Goal: Book appointment/travel/reservation

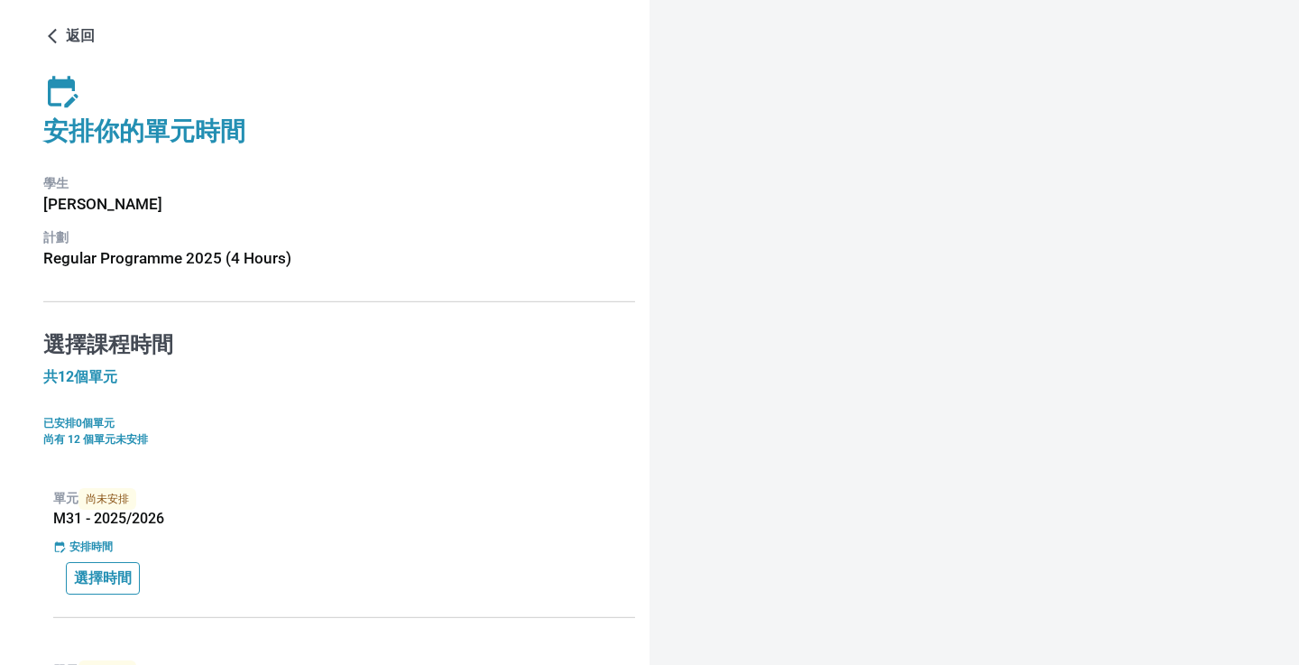
click at [108, 566] on button "選擇時間" at bounding box center [103, 578] width 74 height 32
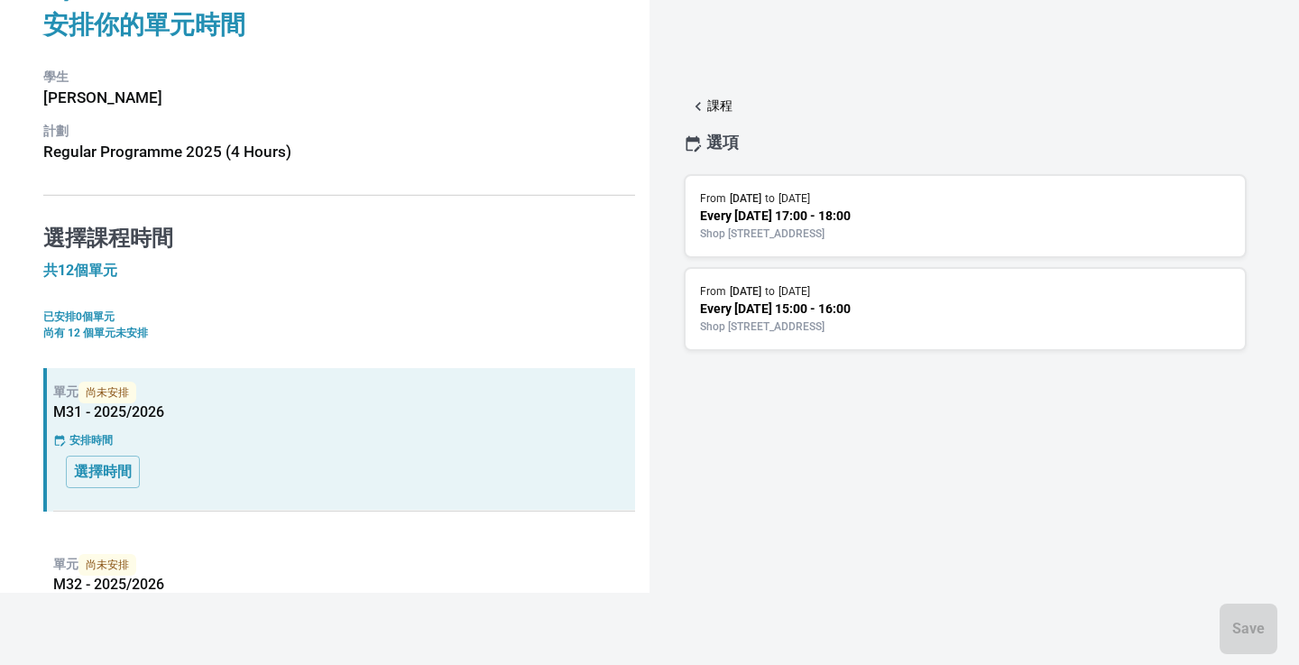
scroll to position [130, 0]
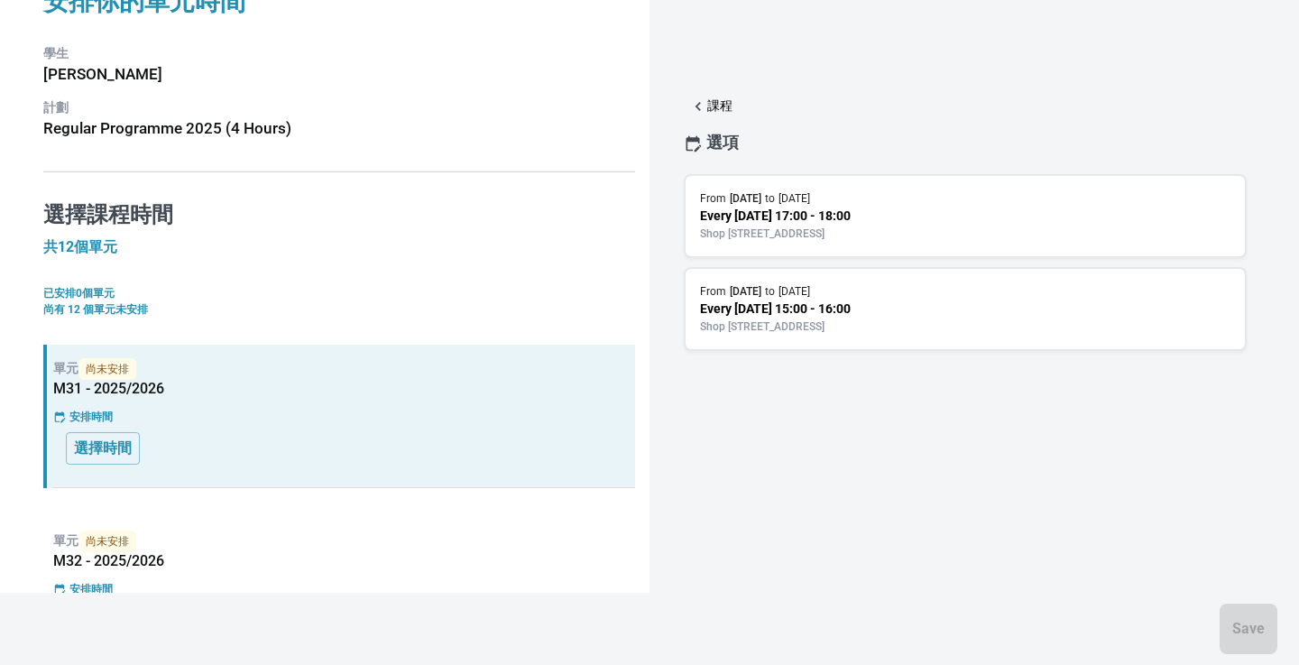
click at [824, 234] on p "Shop [STREET_ADDRESS]" at bounding box center [965, 234] width 531 height 16
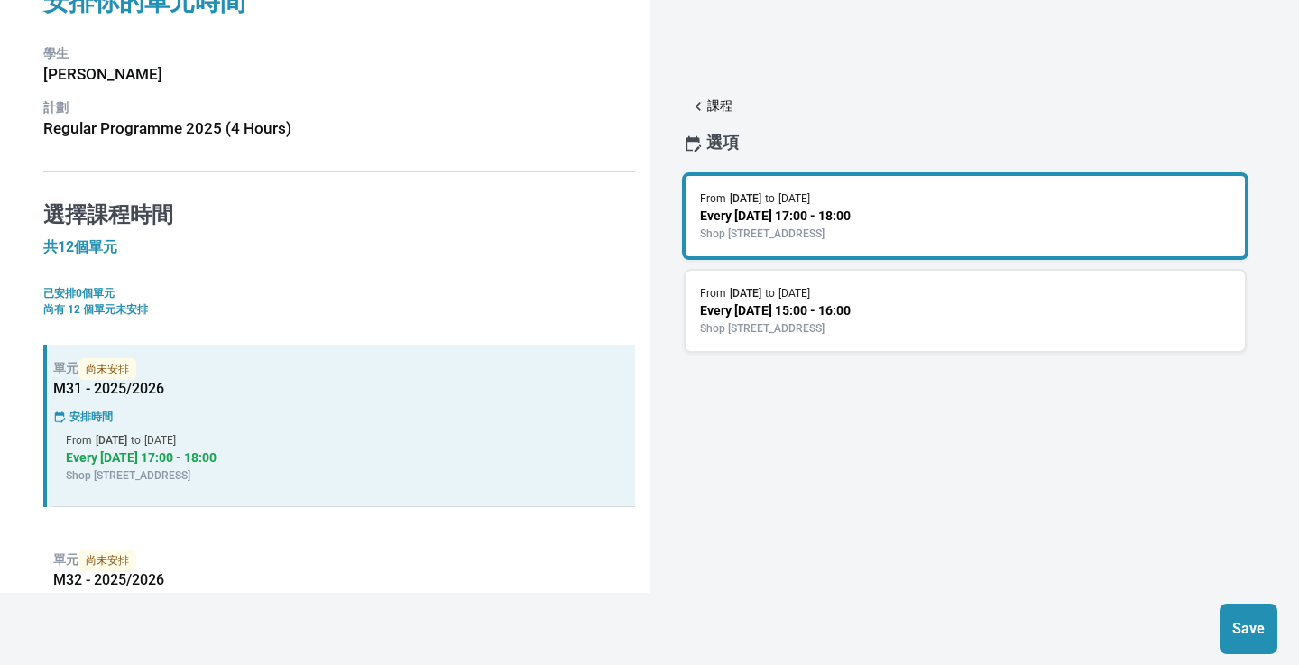
click at [906, 206] on div "From [DATE] to [DATE]" at bounding box center [965, 198] width 531 height 16
click at [876, 217] on p "Every [DATE] 17:00 - 18:00" at bounding box center [965, 216] width 531 height 19
click at [1243, 618] on p "Save" at bounding box center [1249, 629] width 40 height 22
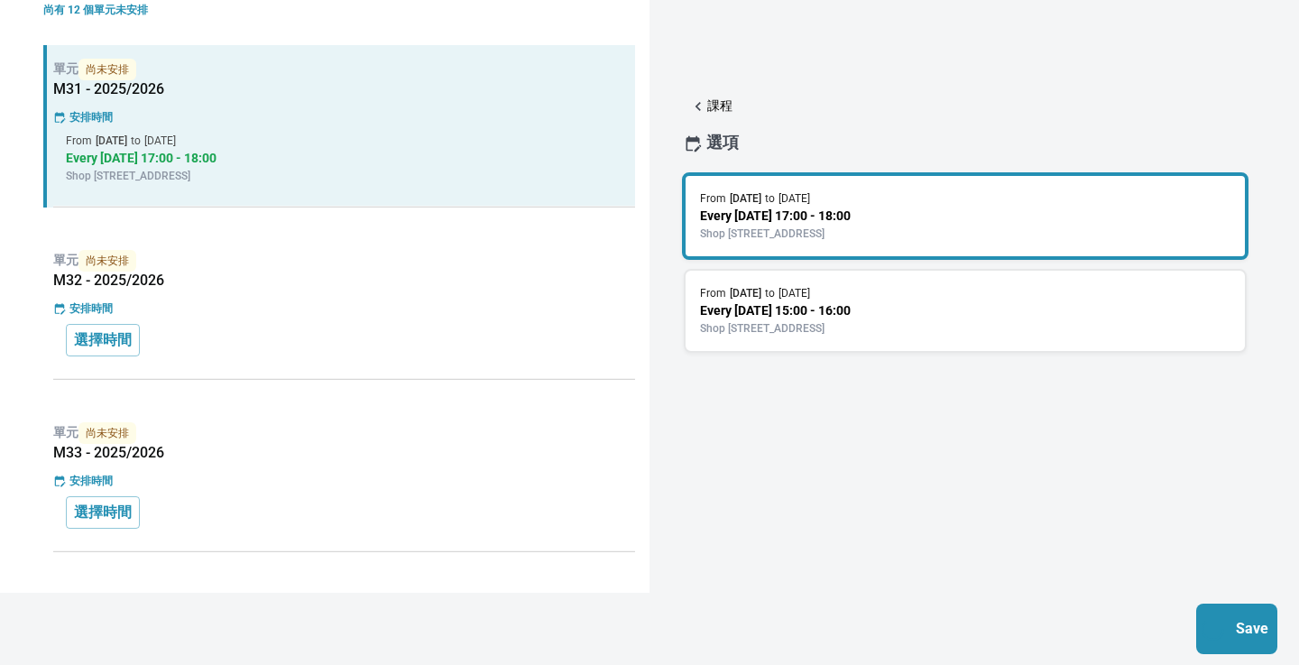
scroll to position [448, 0]
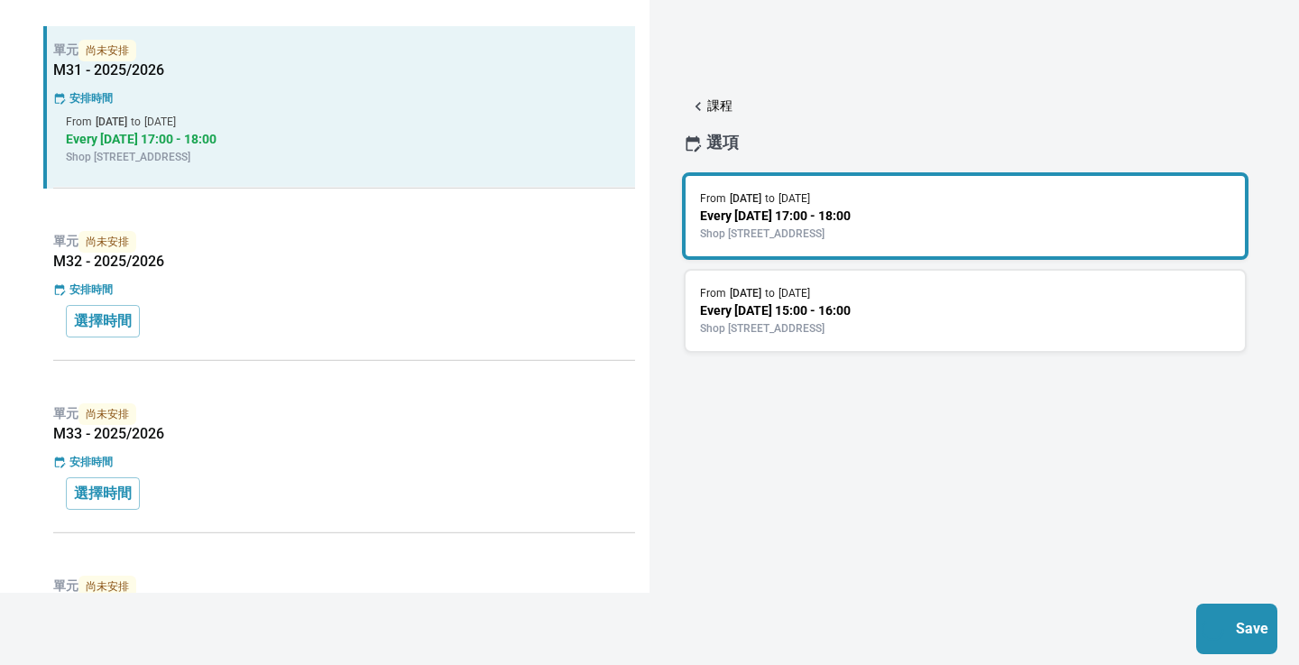
click at [300, 290] on div "安排時間" at bounding box center [344, 290] width 582 height 16
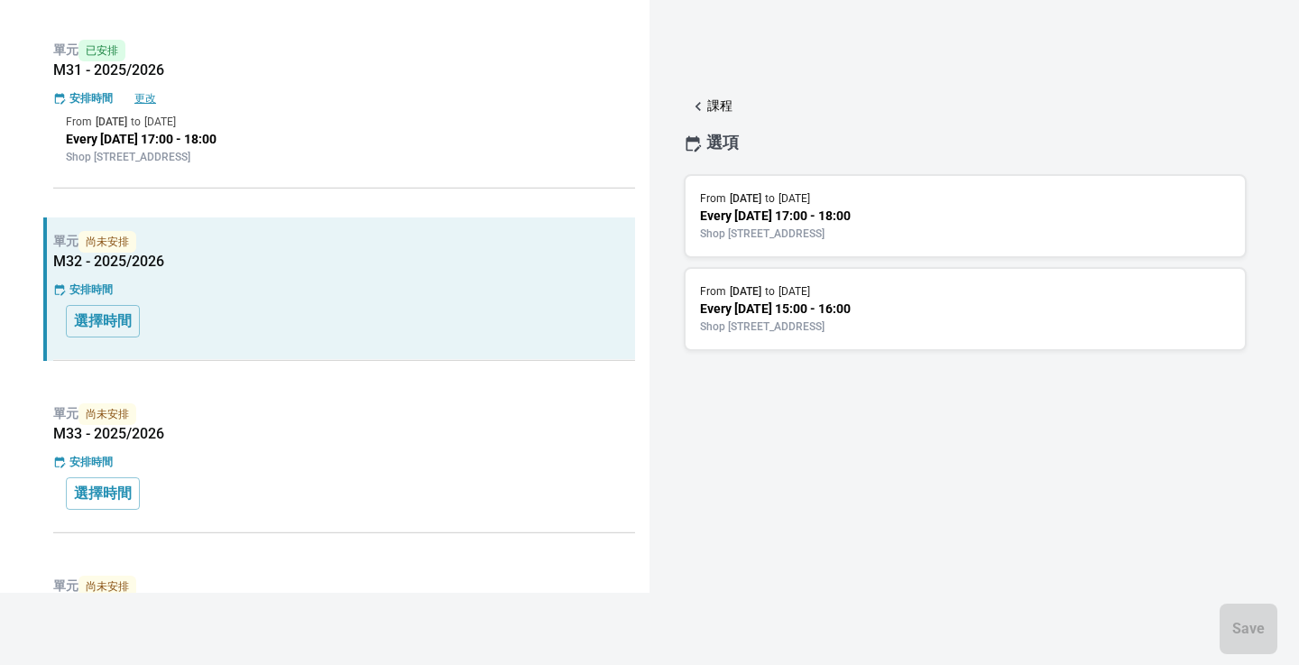
click at [915, 179] on div "From [DATE] to [DATE] Every [DATE] 17:00 - 18:00 Shop [STREET_ADDRESS] | [STREE…" at bounding box center [965, 216] width 563 height 84
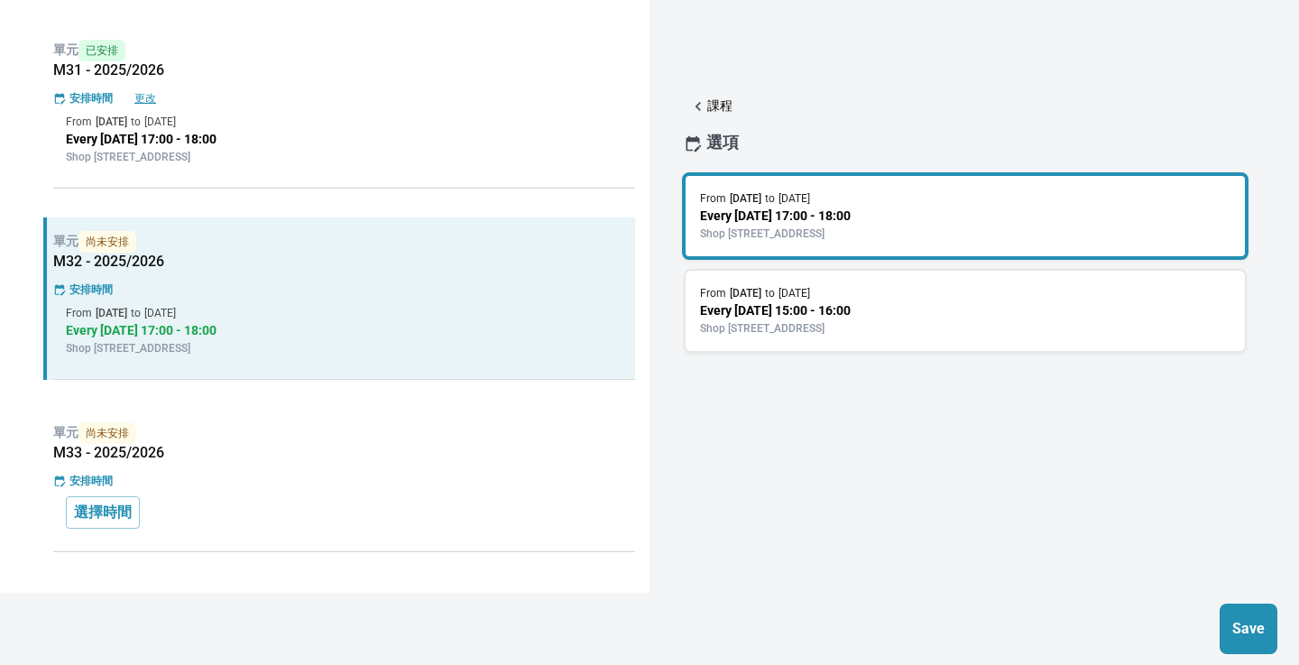
click at [1253, 635] on p "Save" at bounding box center [1249, 629] width 40 height 22
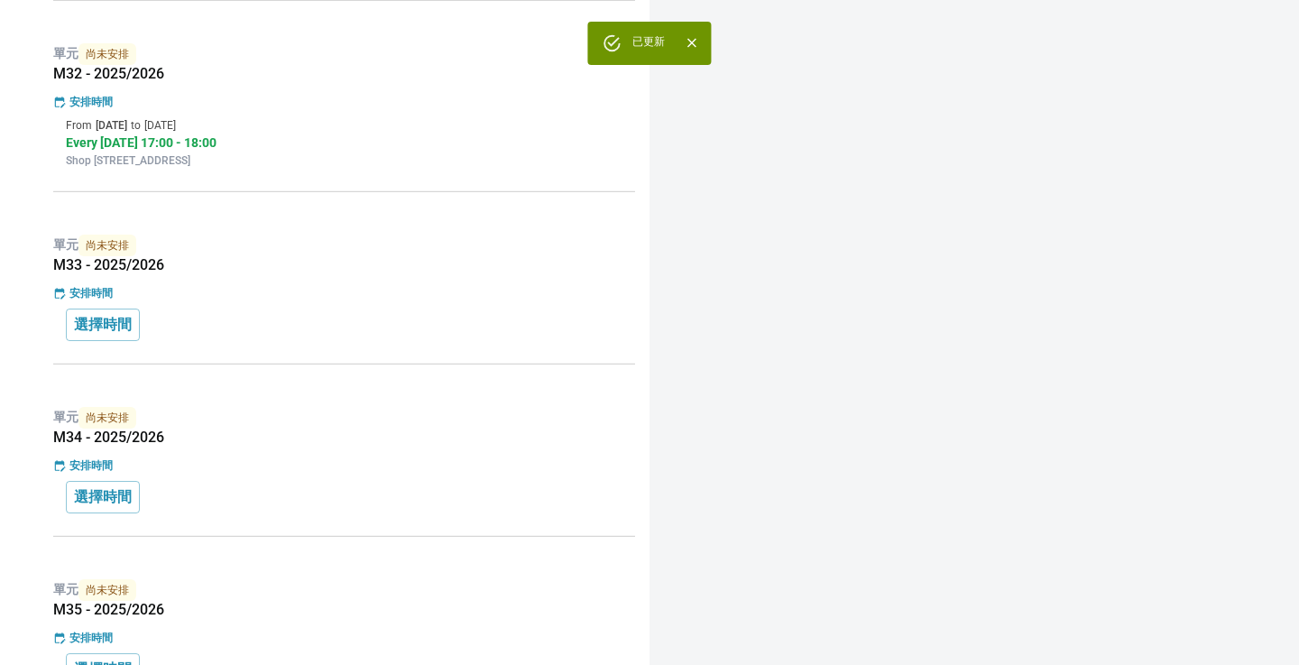
scroll to position [670, 0]
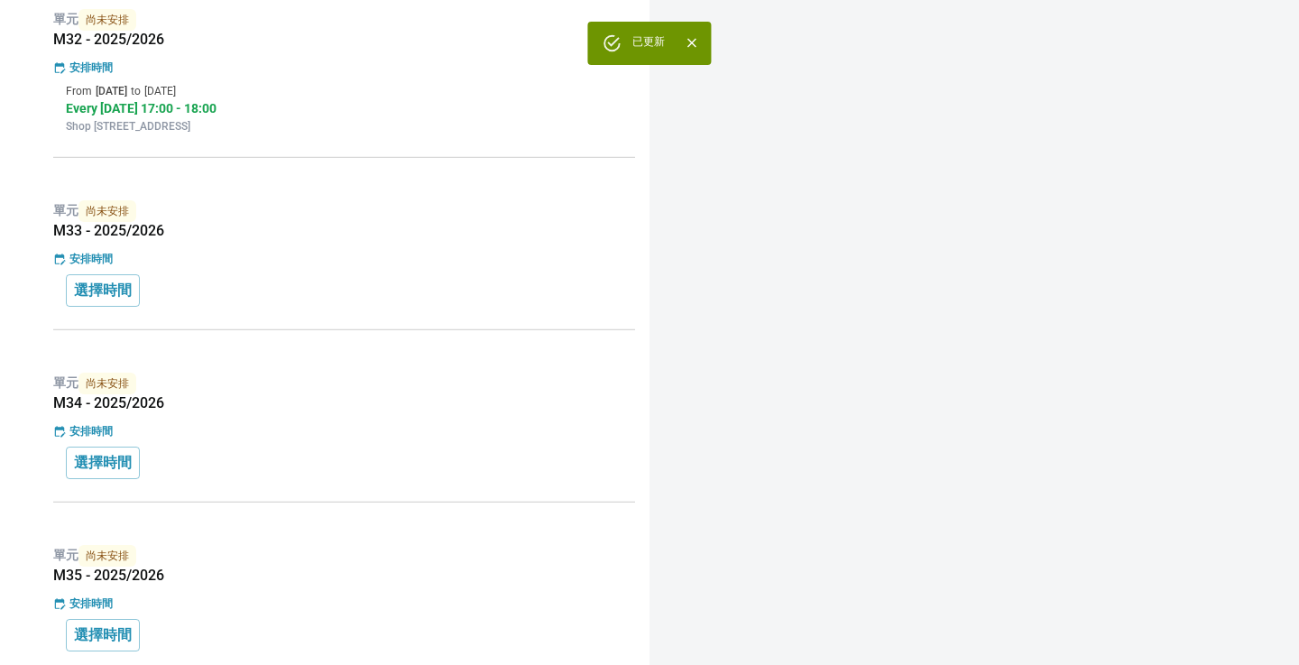
click at [244, 257] on div "安排時間" at bounding box center [344, 259] width 582 height 16
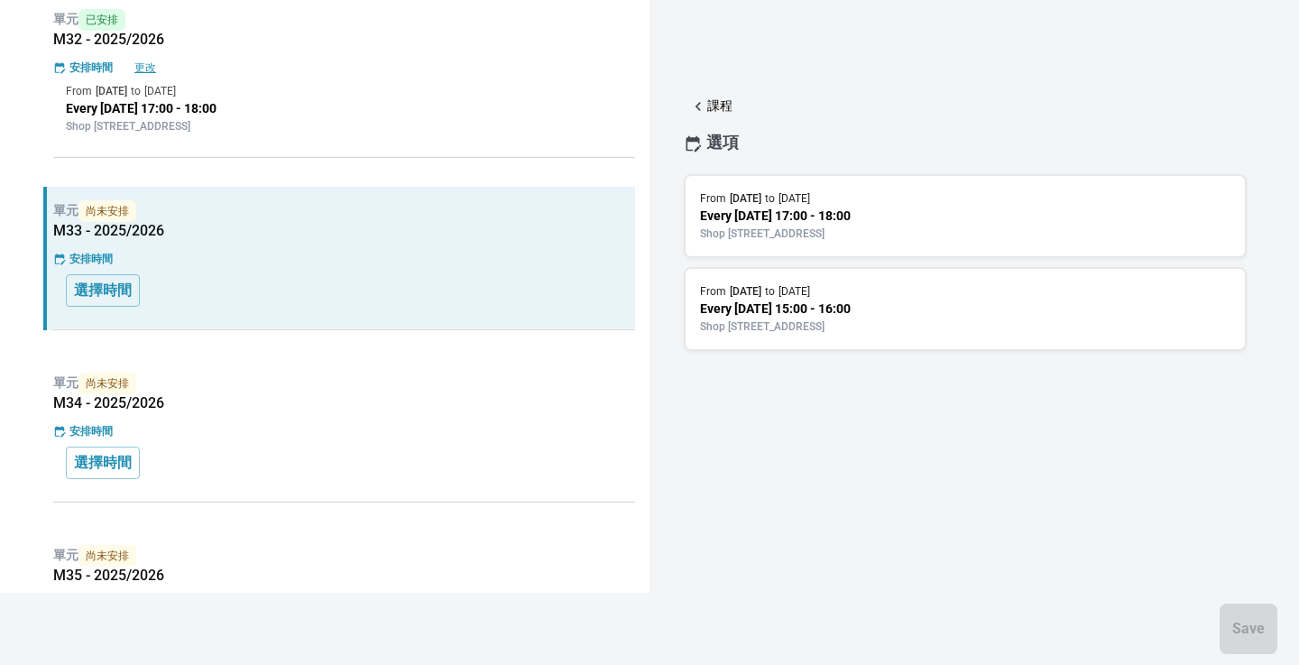
click at [808, 235] on p "Shop [STREET_ADDRESS]" at bounding box center [965, 234] width 531 height 16
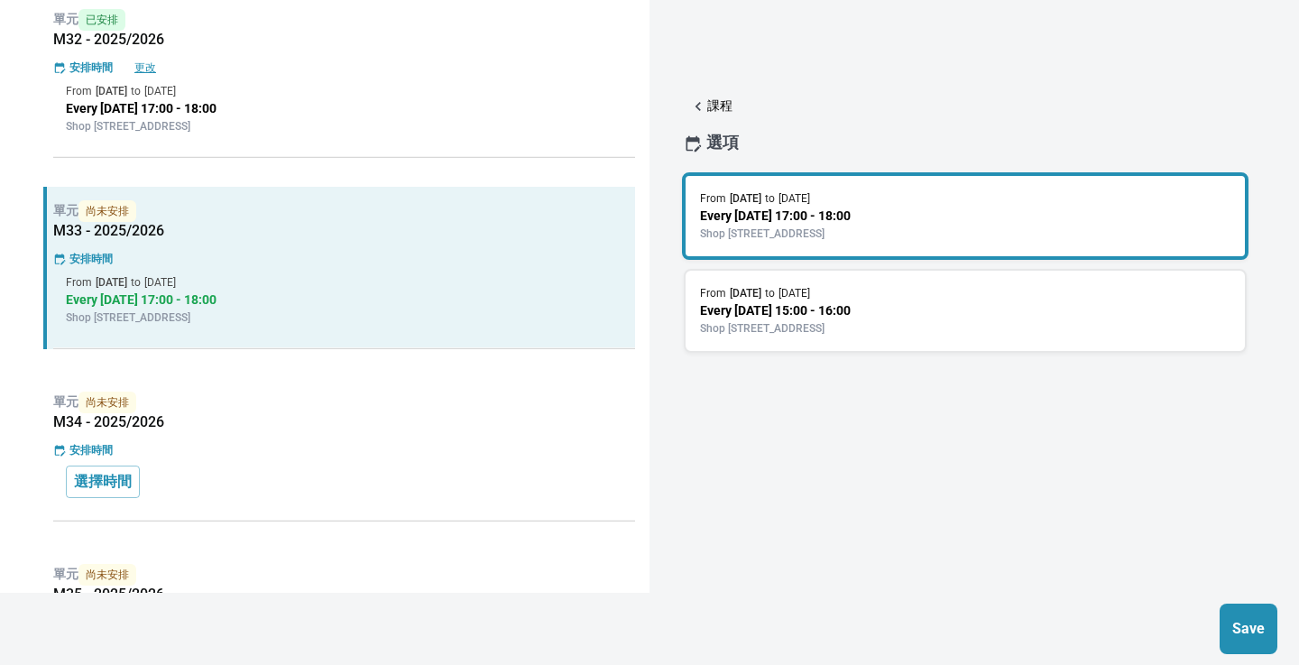
click at [1257, 620] on p "Save" at bounding box center [1249, 629] width 40 height 22
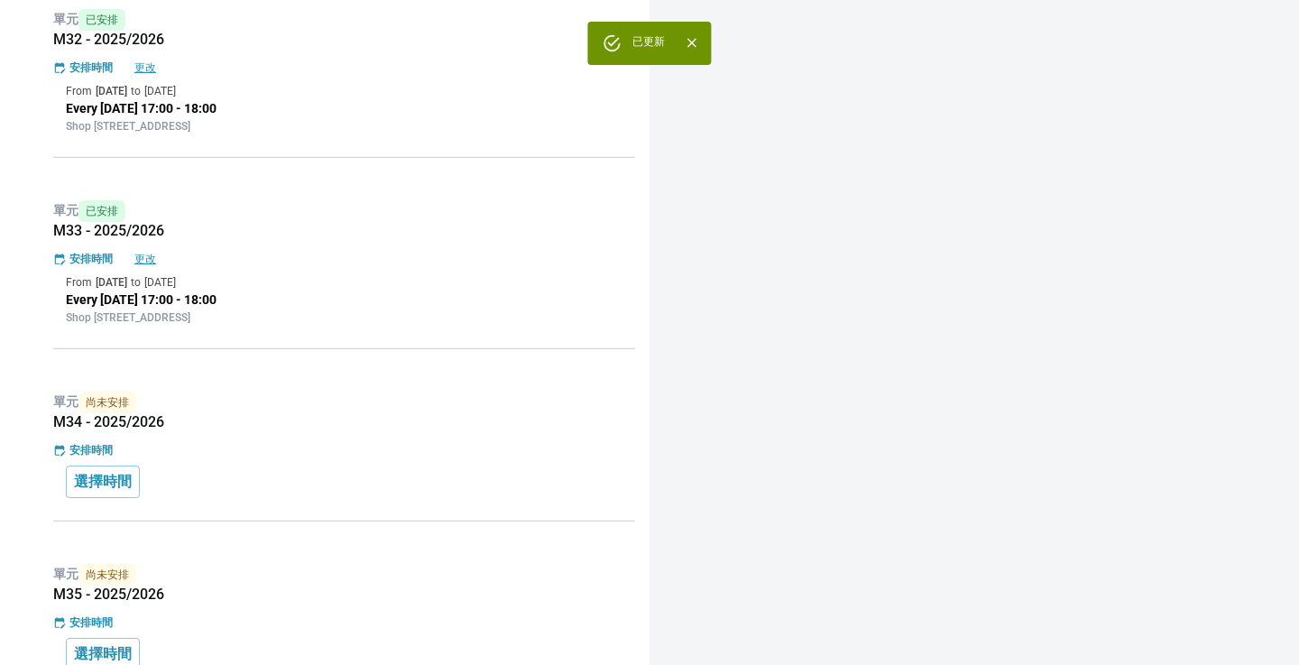
click at [347, 449] on div "安排時間" at bounding box center [344, 450] width 582 height 16
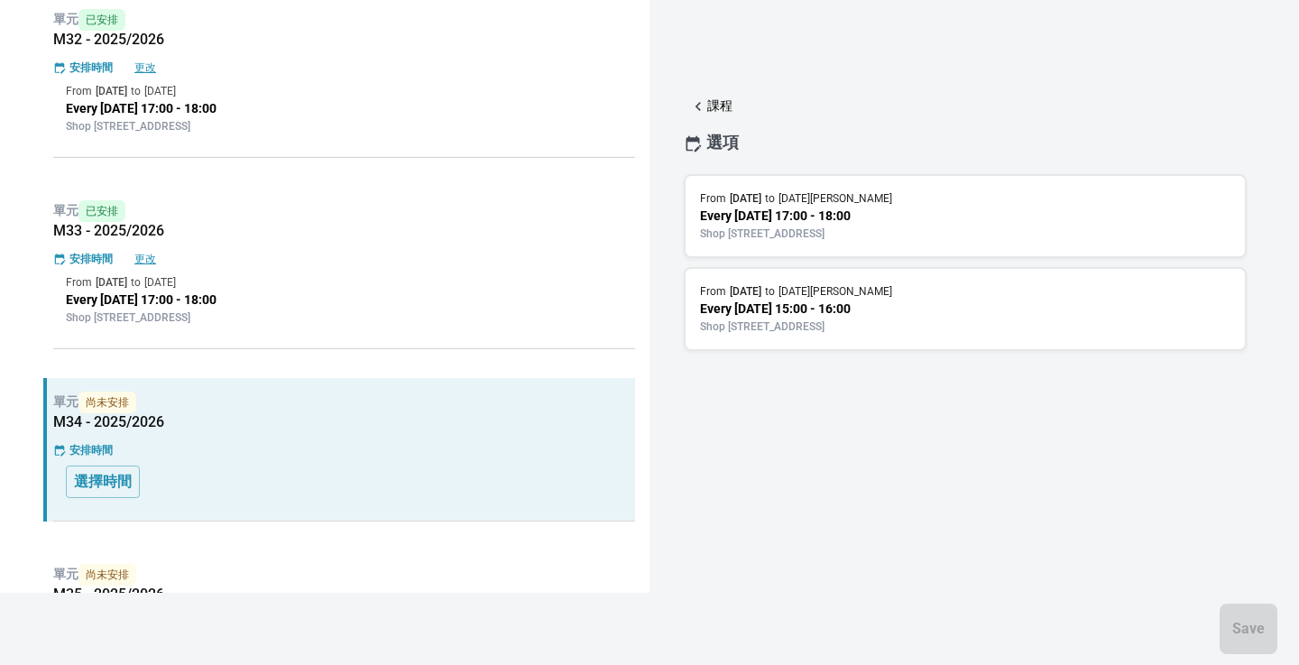
click at [768, 258] on div "From [DATE] to [DATE][PERSON_NAME] Every [DATE] 17:00 - 18:00 Shop [STREET_ADDR…" at bounding box center [965, 216] width 563 height 84
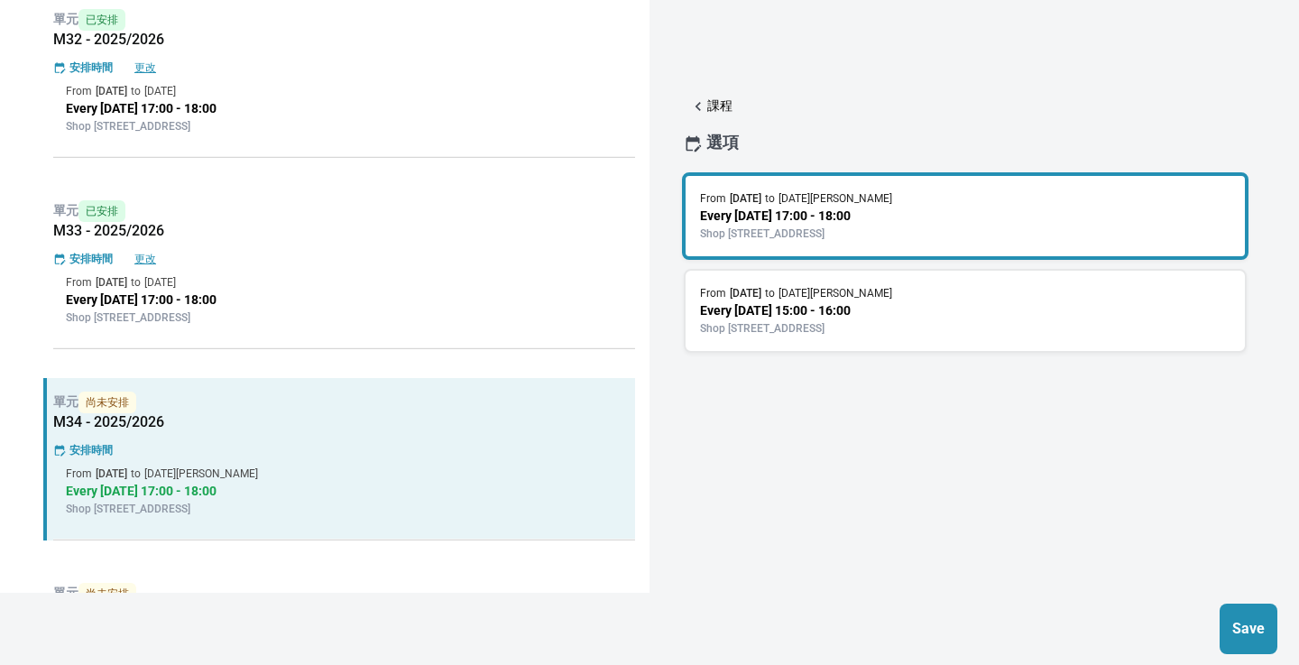
click at [1233, 633] on p "Save" at bounding box center [1249, 629] width 40 height 22
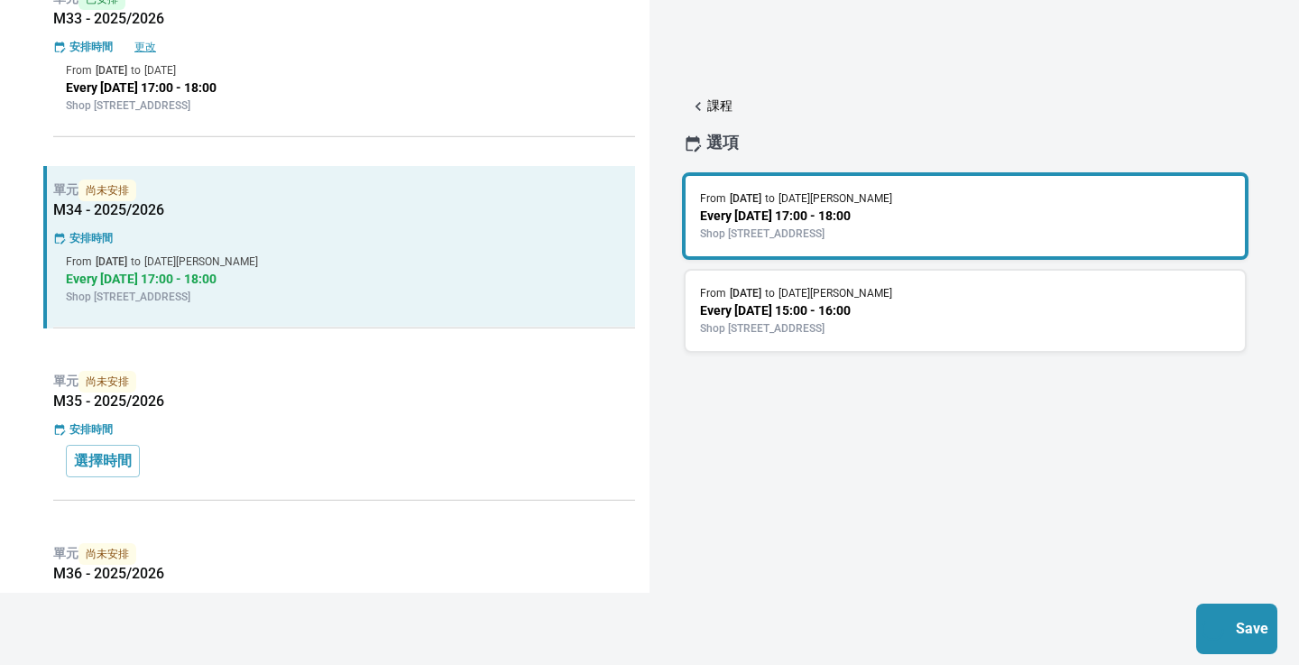
scroll to position [932, 0]
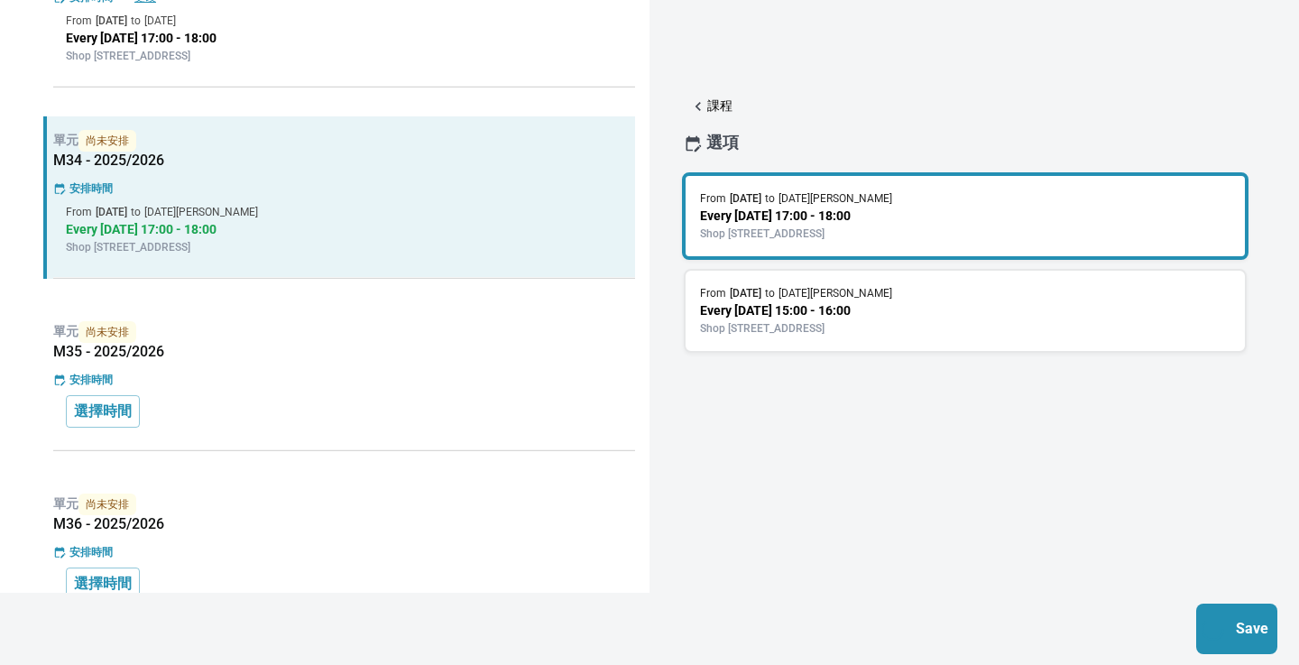
click at [257, 350] on h5 "M35 - 2025/2026" at bounding box center [344, 352] width 582 height 18
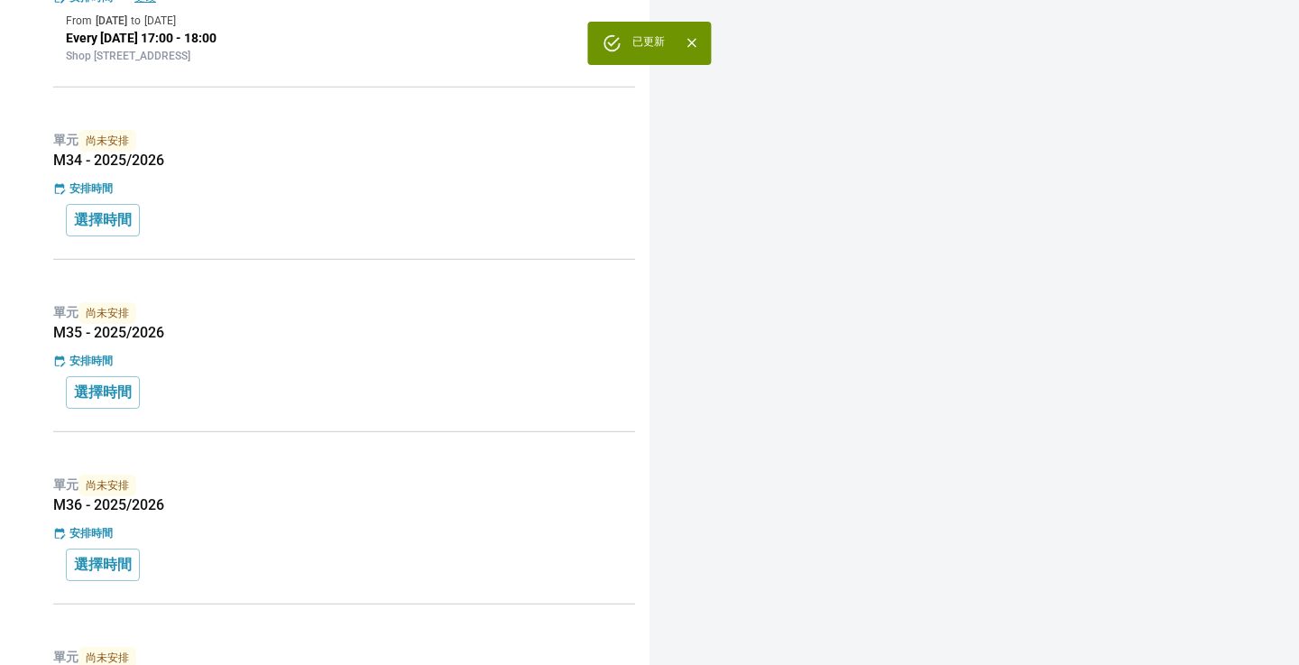
click at [358, 319] on p "單元 尚未安排" at bounding box center [344, 313] width 582 height 22
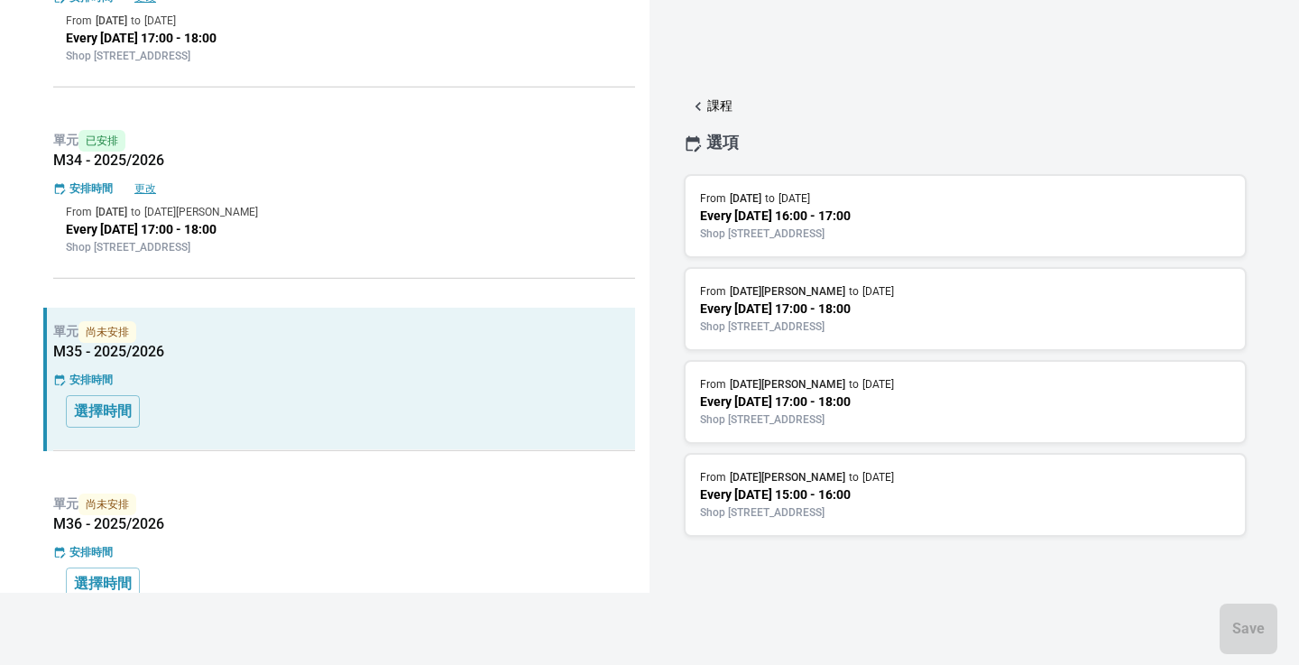
click at [297, 430] on div "單元 尚未安排 M35 - 2025/2026 安排時間 選擇時間" at bounding box center [339, 379] width 592 height 143
click at [418, 223] on p "Every [DATE] 17:00 - 18:00" at bounding box center [344, 229] width 557 height 19
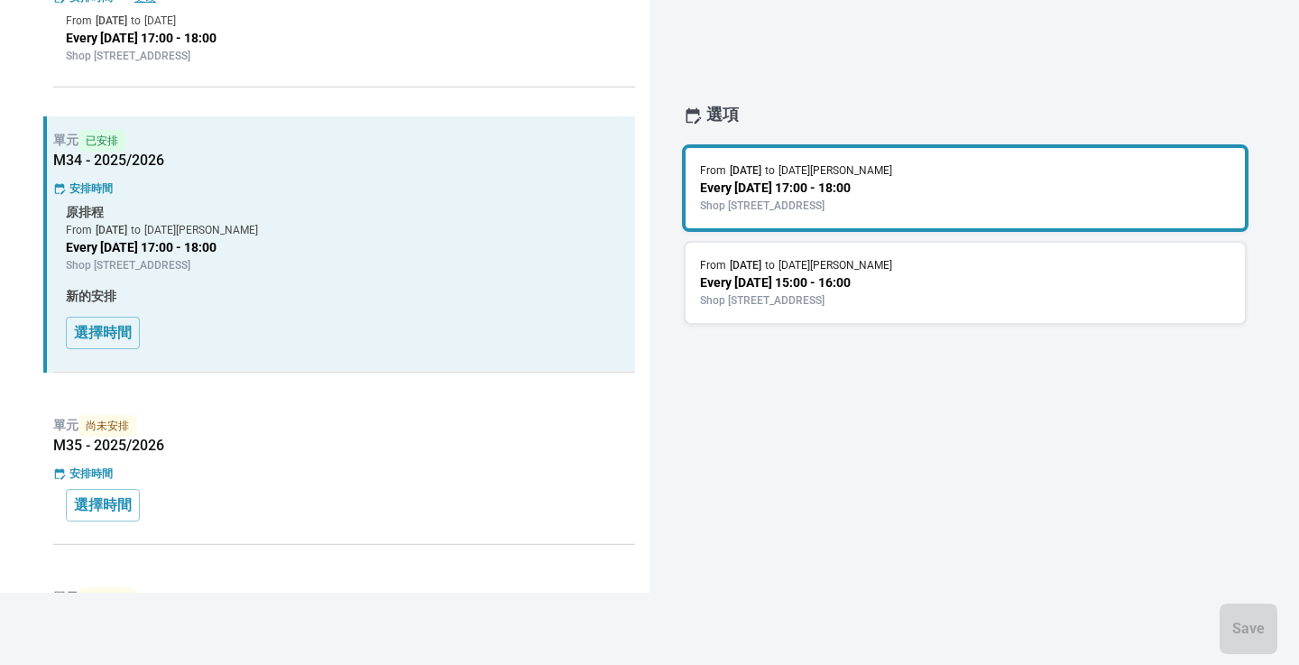
scroll to position [0, 0]
click at [411, 482] on div "安排時間" at bounding box center [344, 474] width 582 height 16
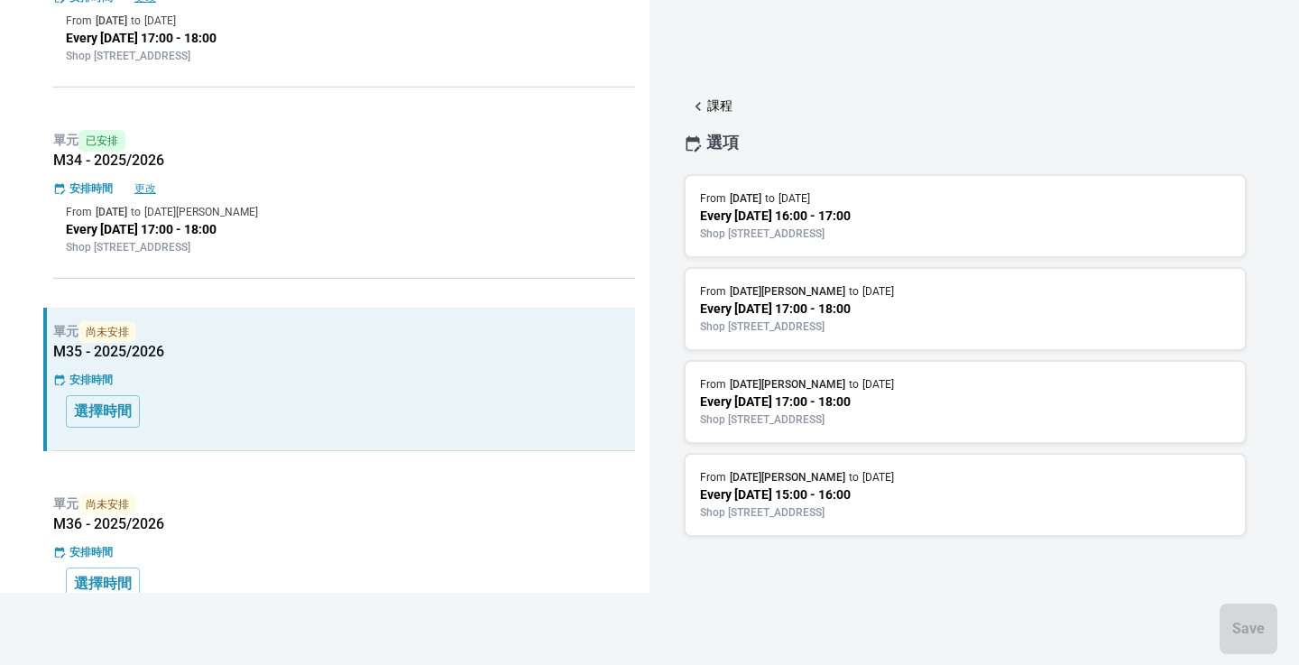
scroll to position [51, 0]
click at [934, 319] on p "Shop [STREET_ADDRESS]" at bounding box center [965, 327] width 531 height 16
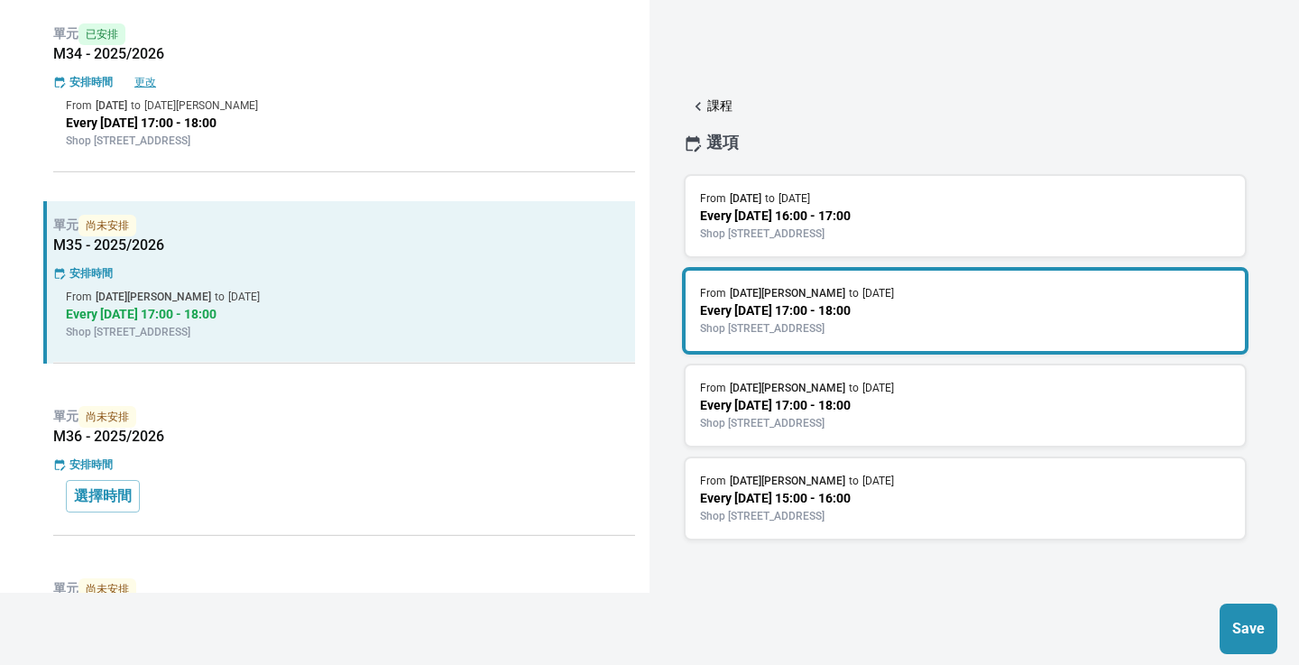
scroll to position [1195, 0]
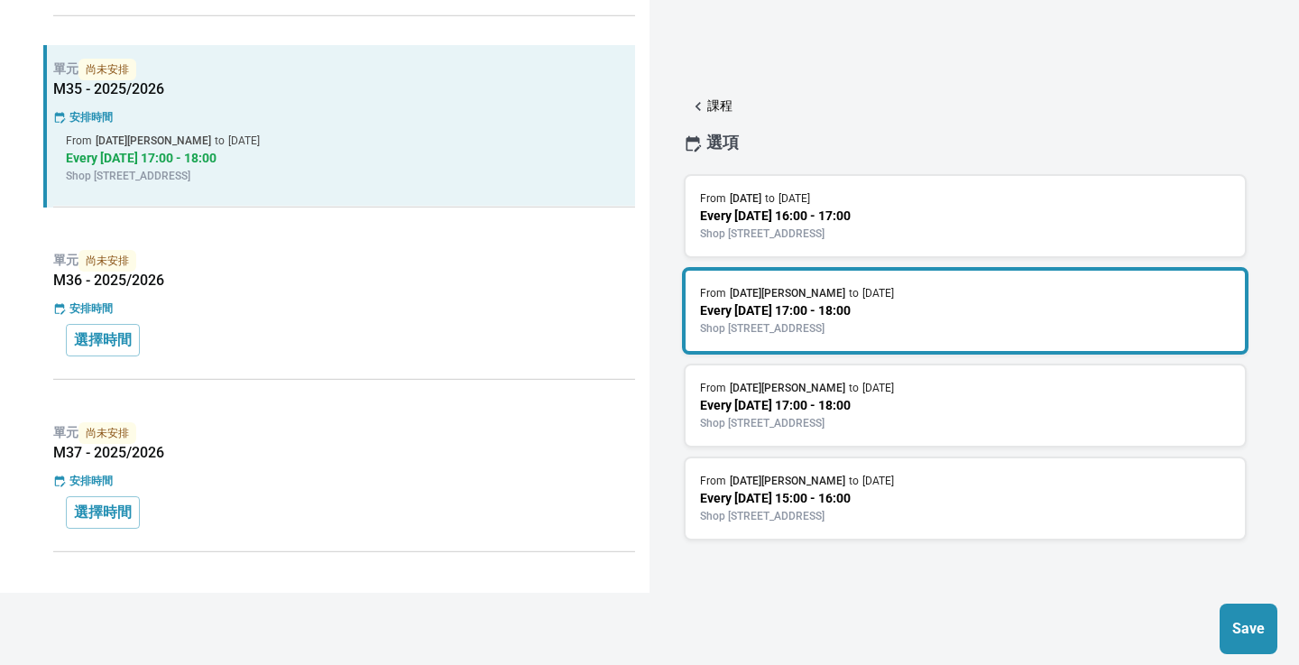
click at [499, 328] on div "選擇時間" at bounding box center [344, 340] width 557 height 32
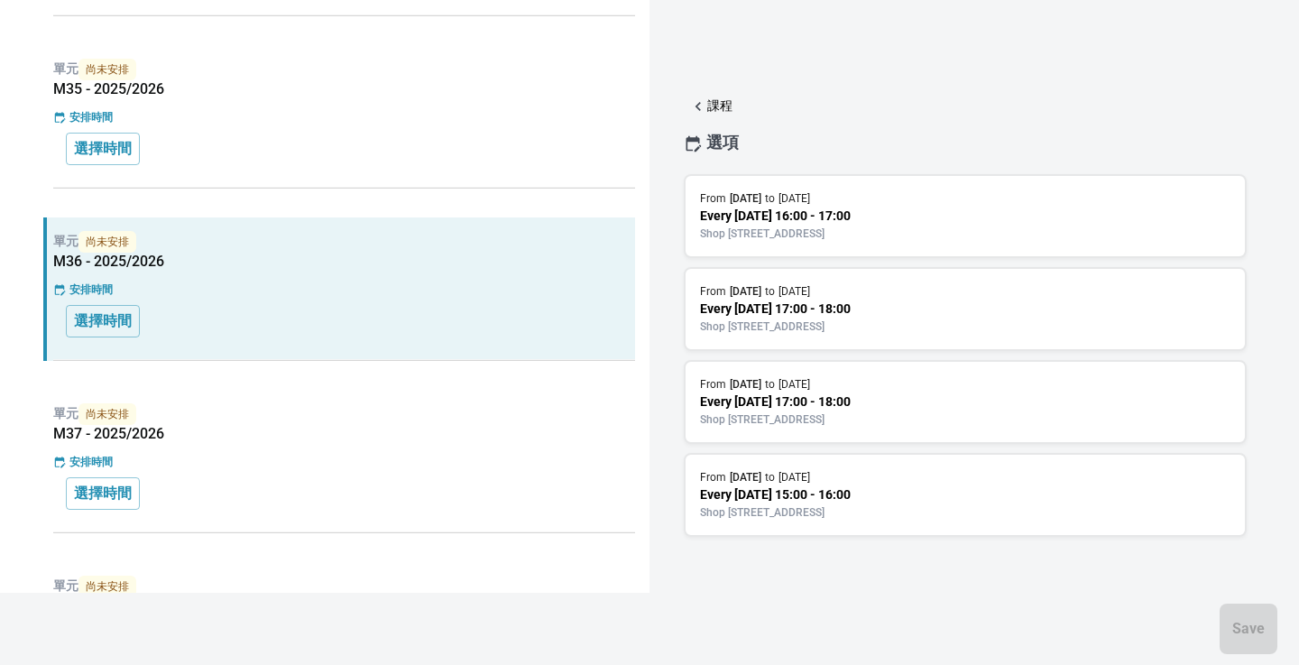
click at [345, 131] on div "單元 尚未安排 M35 - 2025/2026 安排時間 選擇時間" at bounding box center [339, 116] width 592 height 143
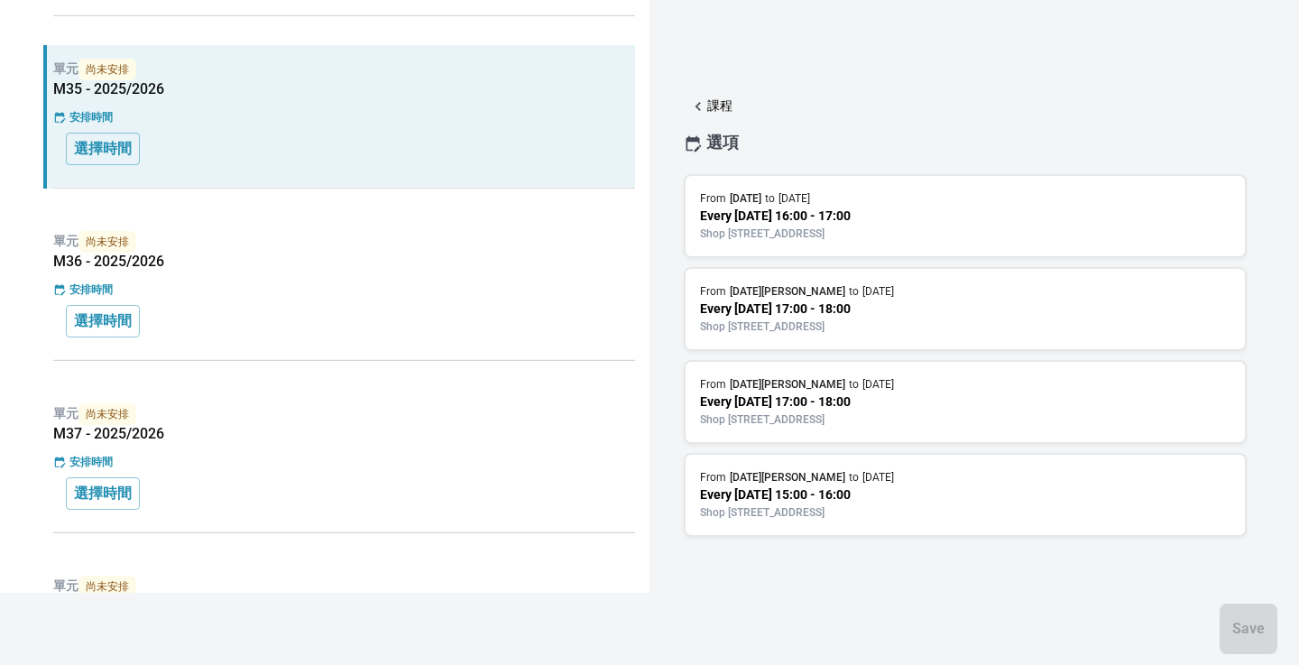
click at [900, 300] on p "Every [DATE] 17:00 - 18:00" at bounding box center [965, 309] width 531 height 19
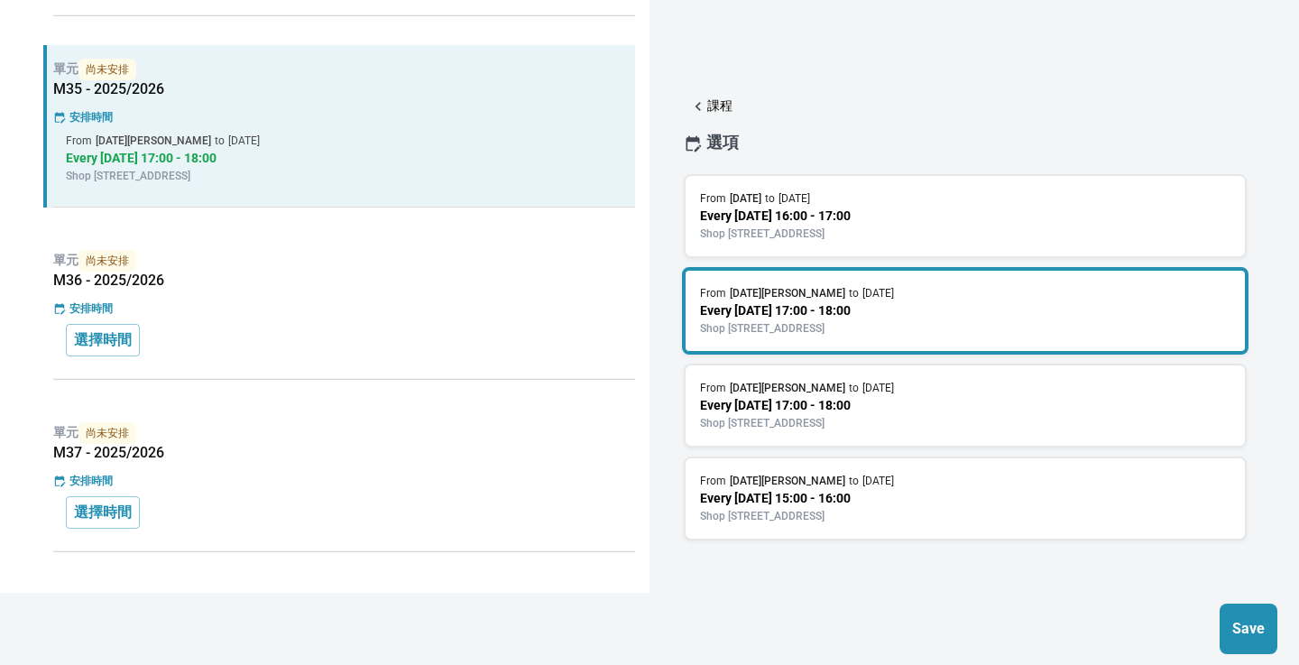
click at [1246, 629] on p "Save" at bounding box center [1249, 629] width 40 height 22
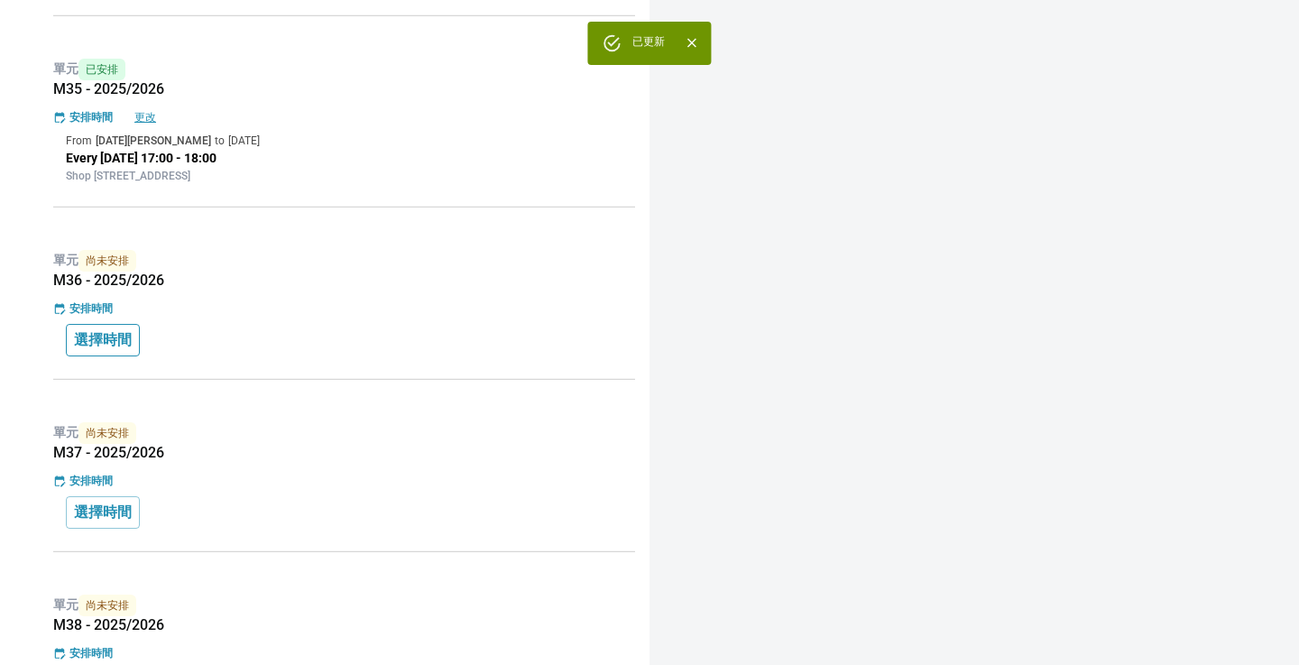
click at [119, 326] on button "選擇時間" at bounding box center [103, 340] width 74 height 32
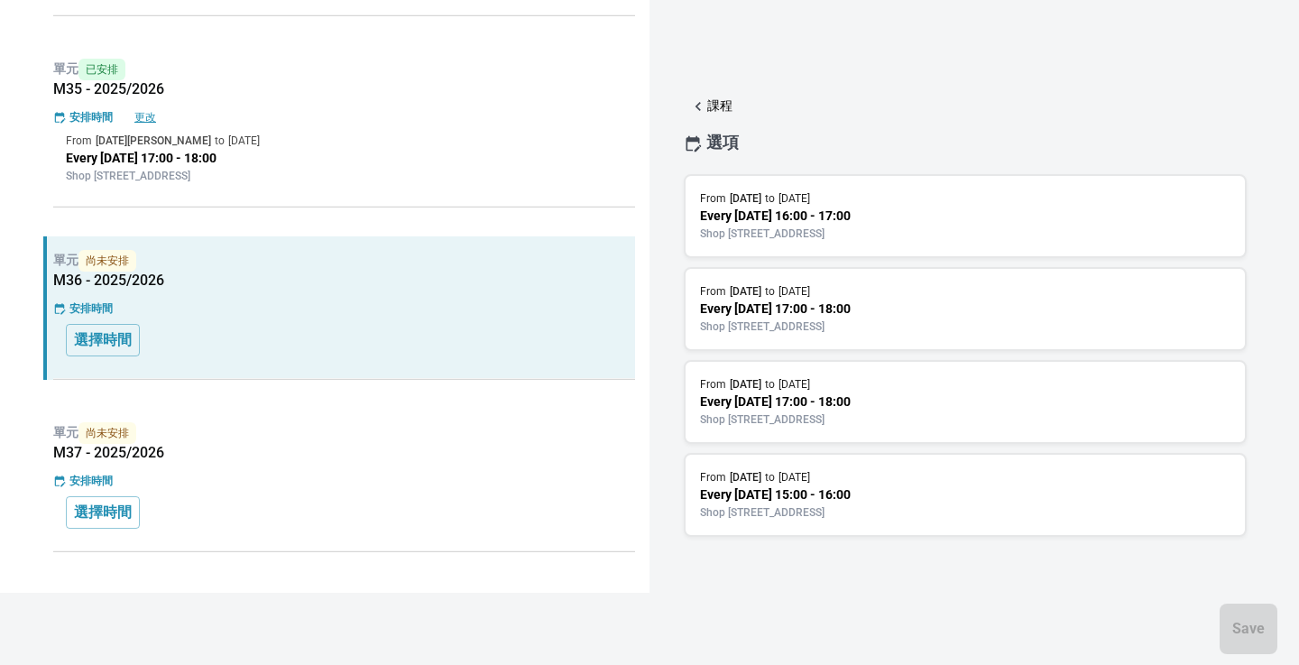
click at [773, 335] on p "Shop [STREET_ADDRESS]" at bounding box center [965, 327] width 531 height 16
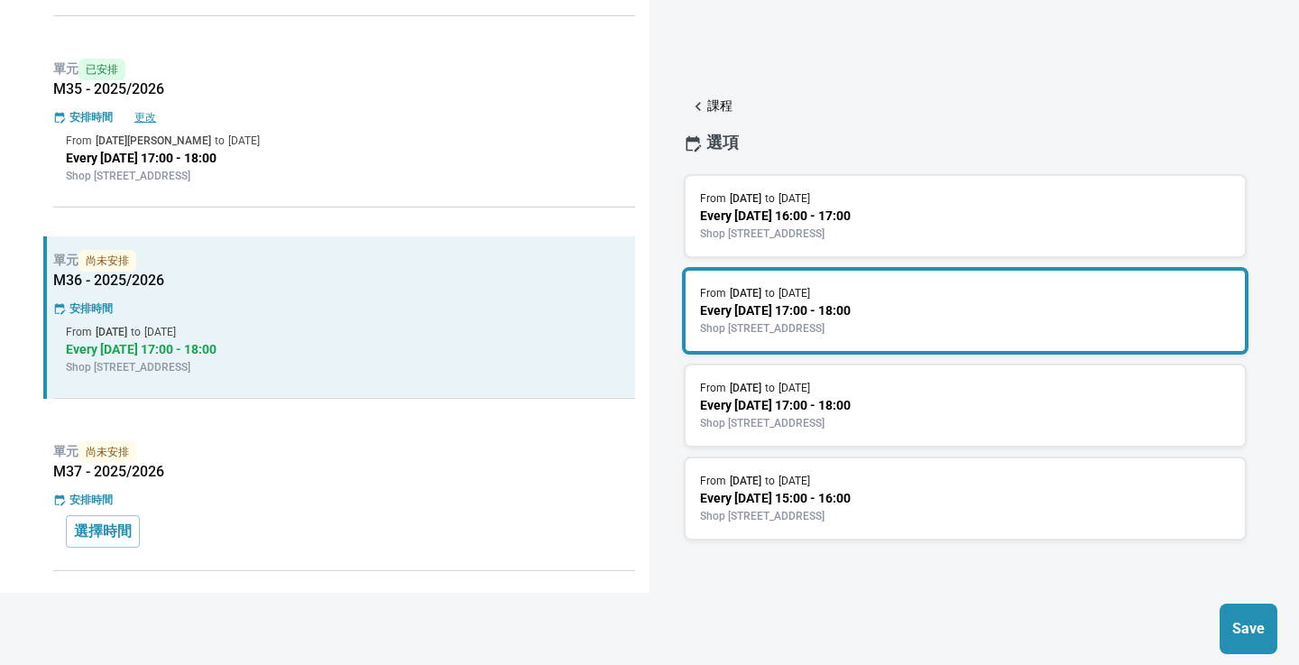
click at [1269, 633] on button "Save" at bounding box center [1249, 629] width 58 height 51
click at [270, 489] on div "單元 尚未安排 M37 - 2025/2026 安排時間 選擇時間" at bounding box center [339, 499] width 592 height 143
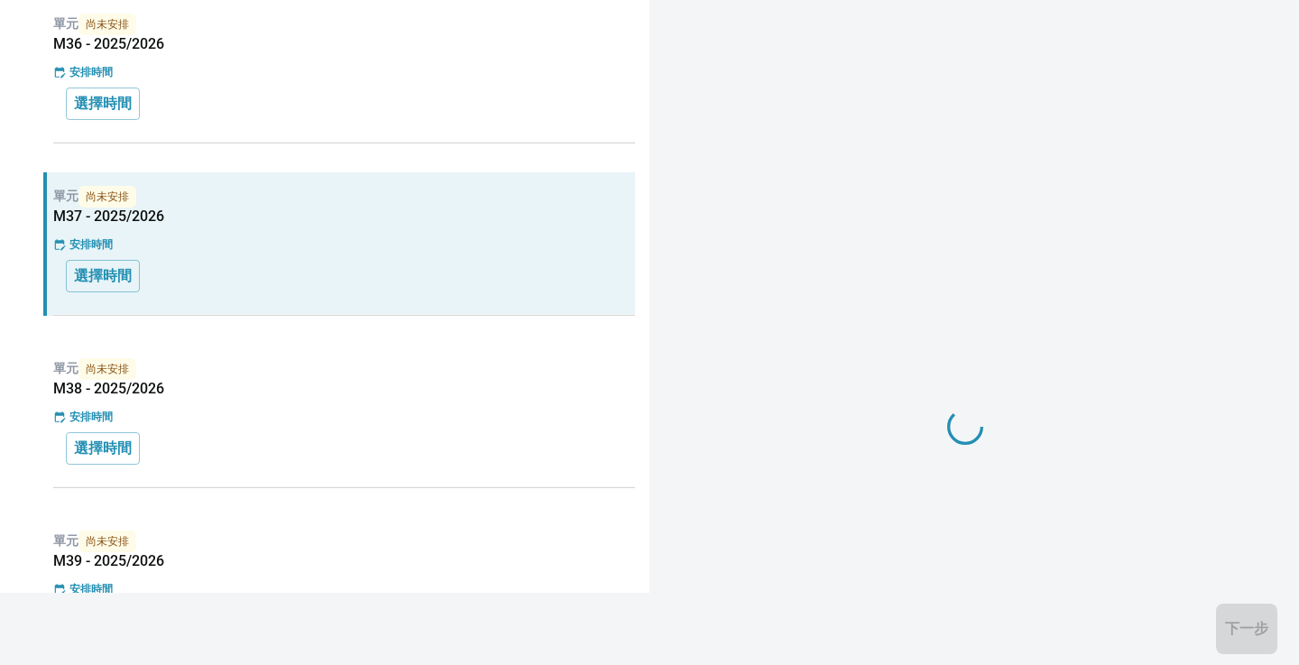
scroll to position [1459, 0]
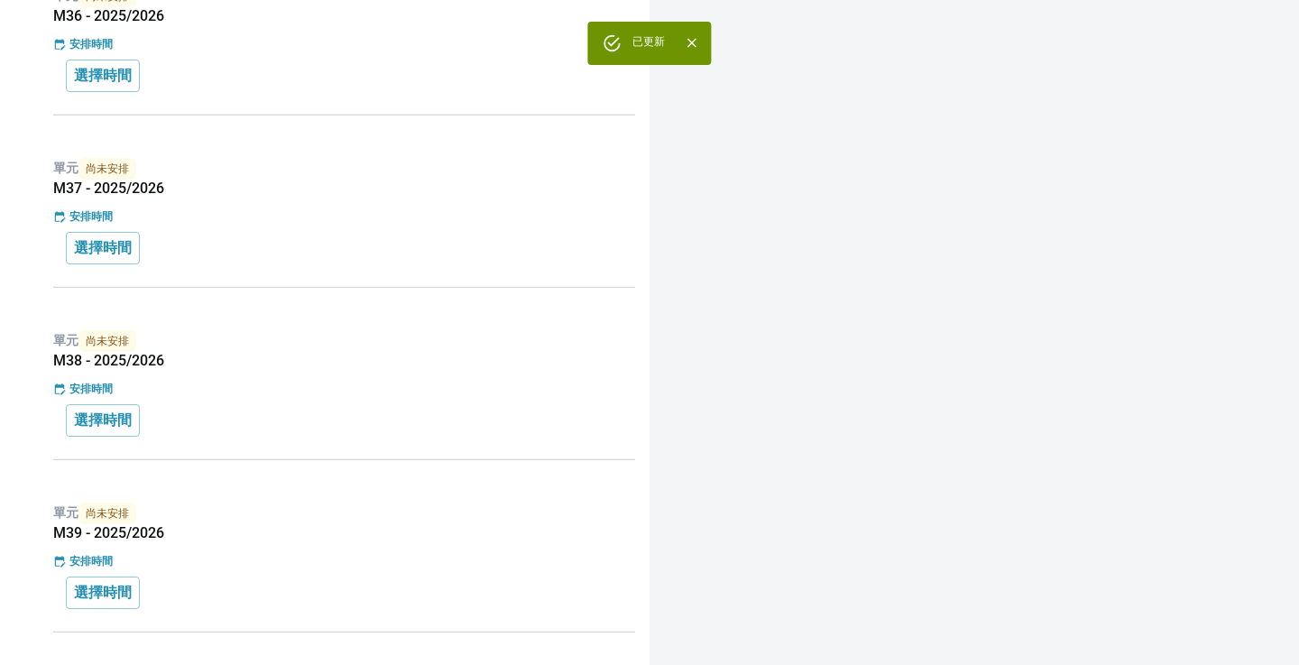
click at [325, 221] on div "安排時間" at bounding box center [344, 216] width 582 height 16
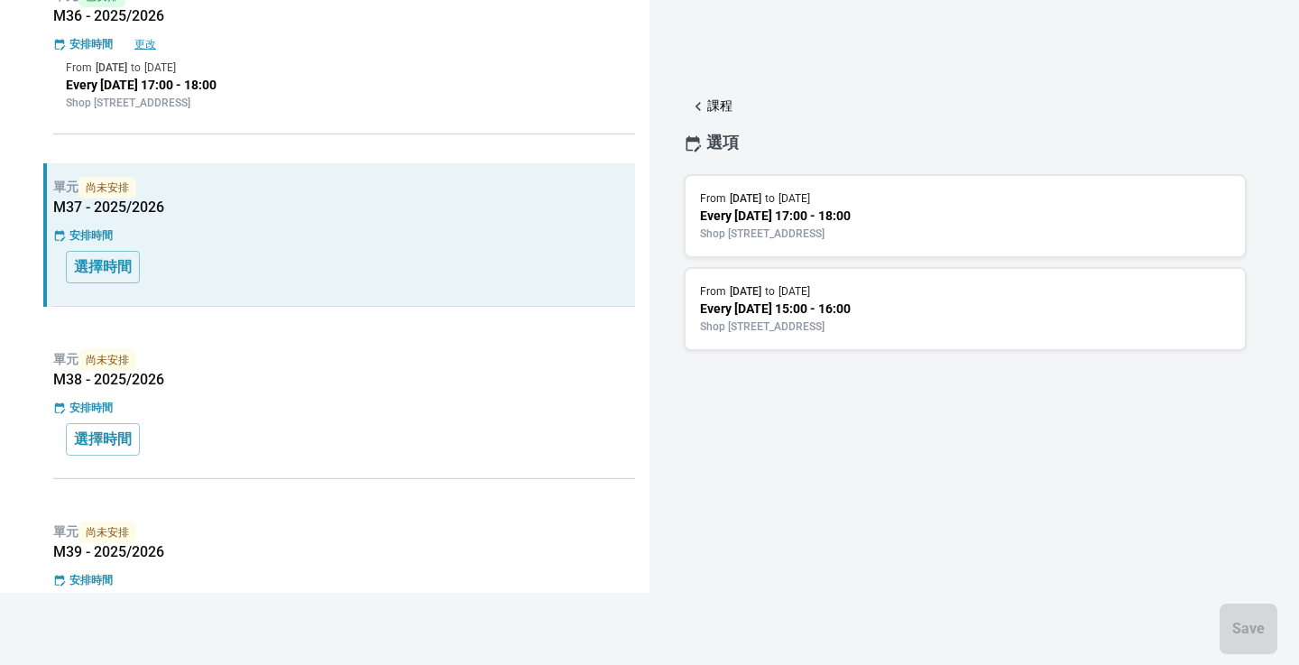
click at [758, 242] on p "Shop [STREET_ADDRESS]" at bounding box center [965, 234] width 531 height 16
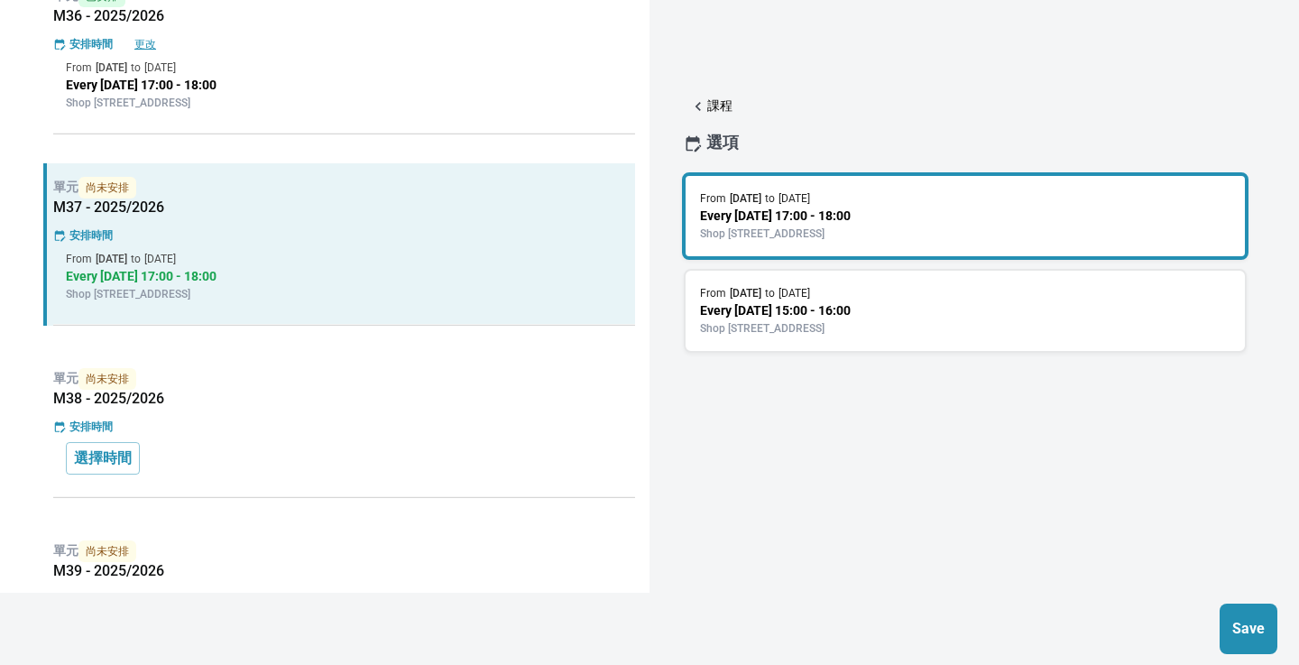
click at [1261, 621] on p "Save" at bounding box center [1249, 629] width 40 height 22
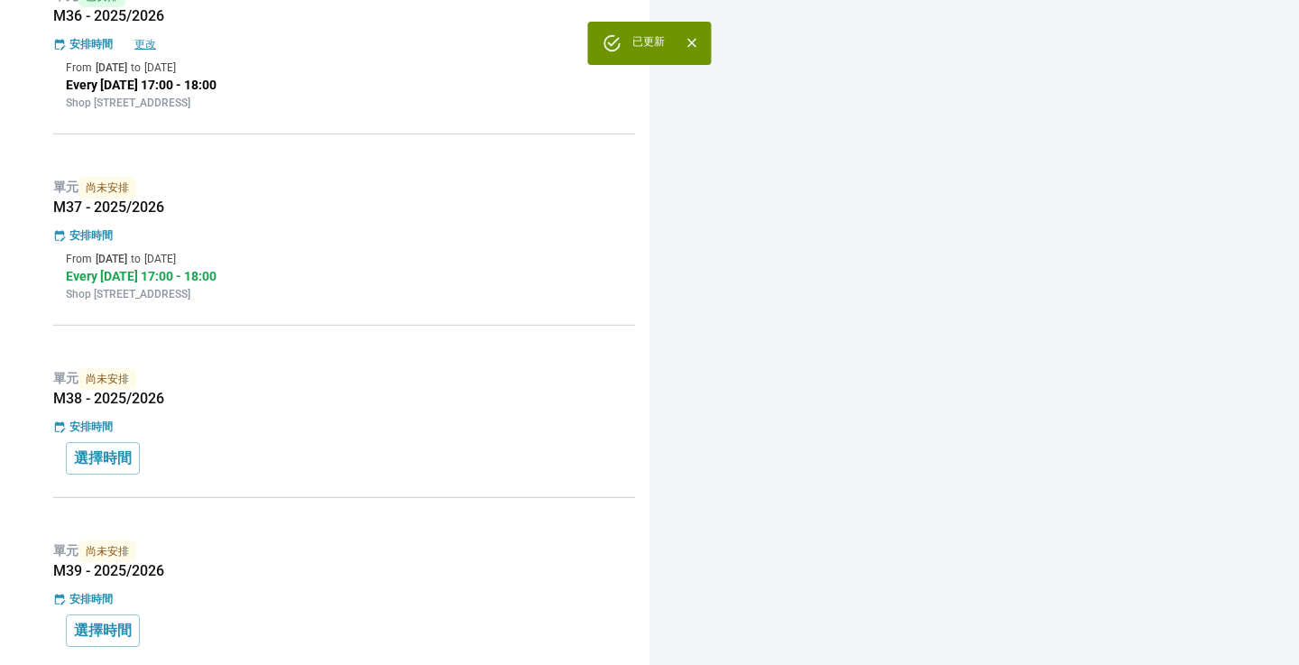
click at [337, 399] on h5 "M38 - 2025/2026" at bounding box center [344, 399] width 582 height 18
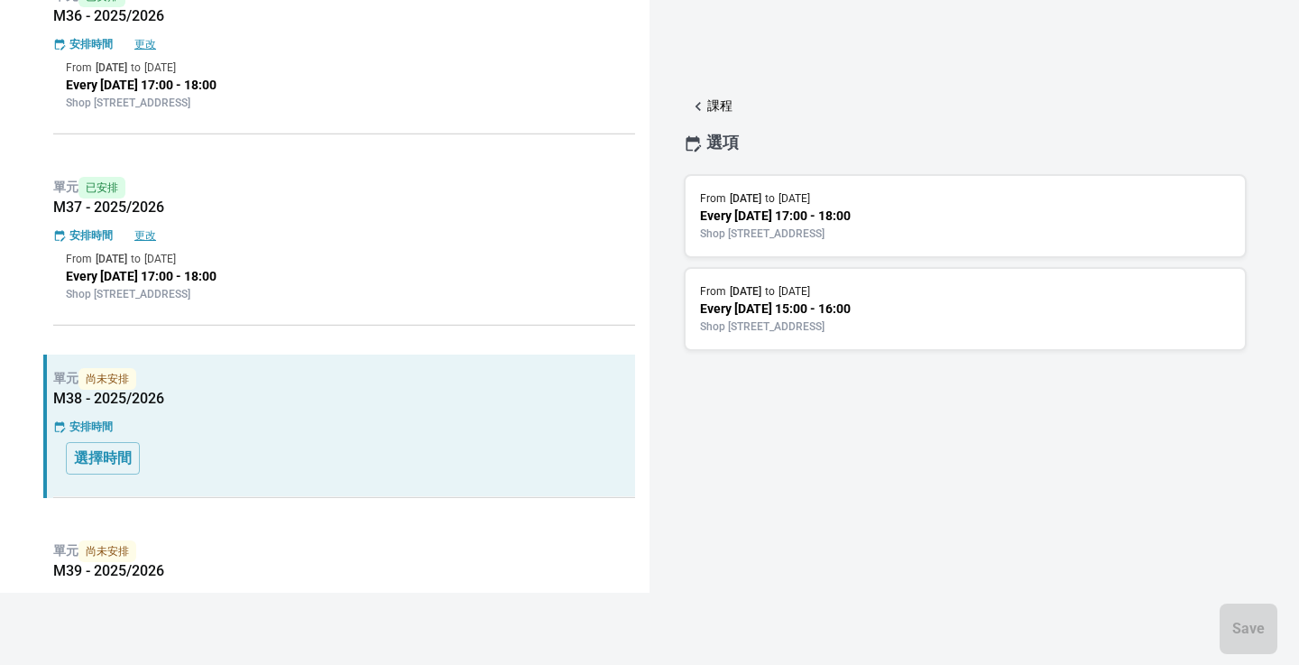
click at [828, 241] on p "Shop [STREET_ADDRESS]" at bounding box center [965, 234] width 531 height 16
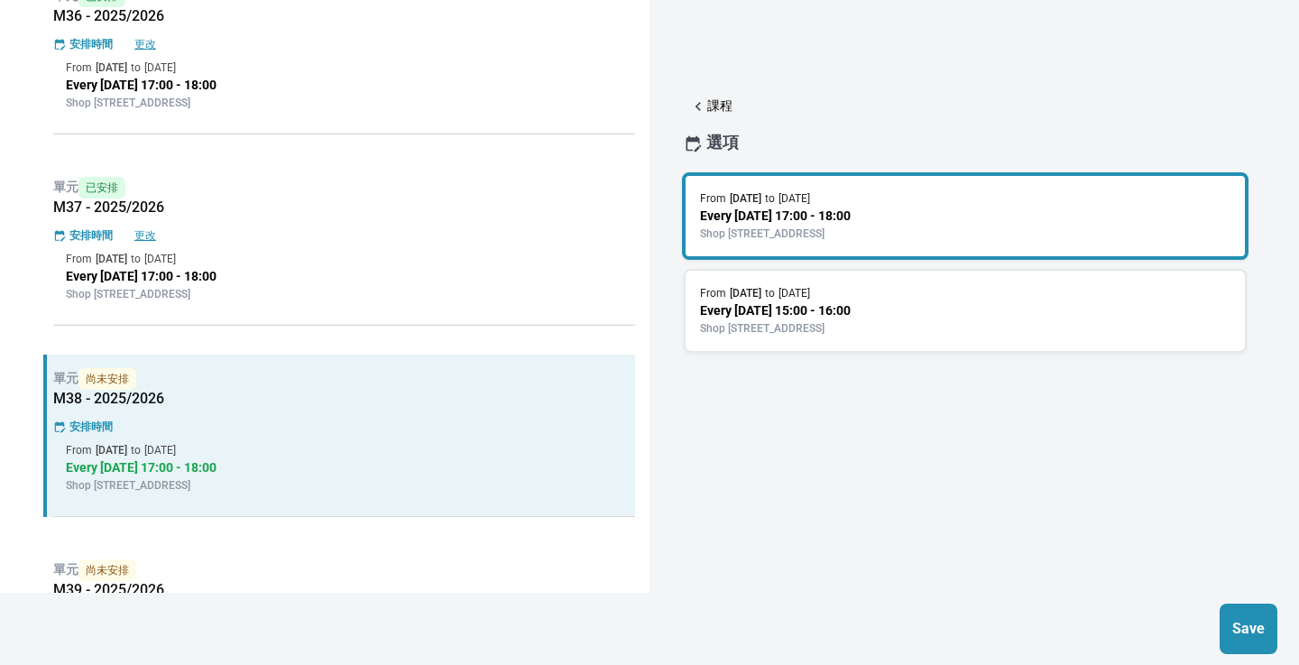
click at [1249, 631] on p "Save" at bounding box center [1249, 629] width 40 height 22
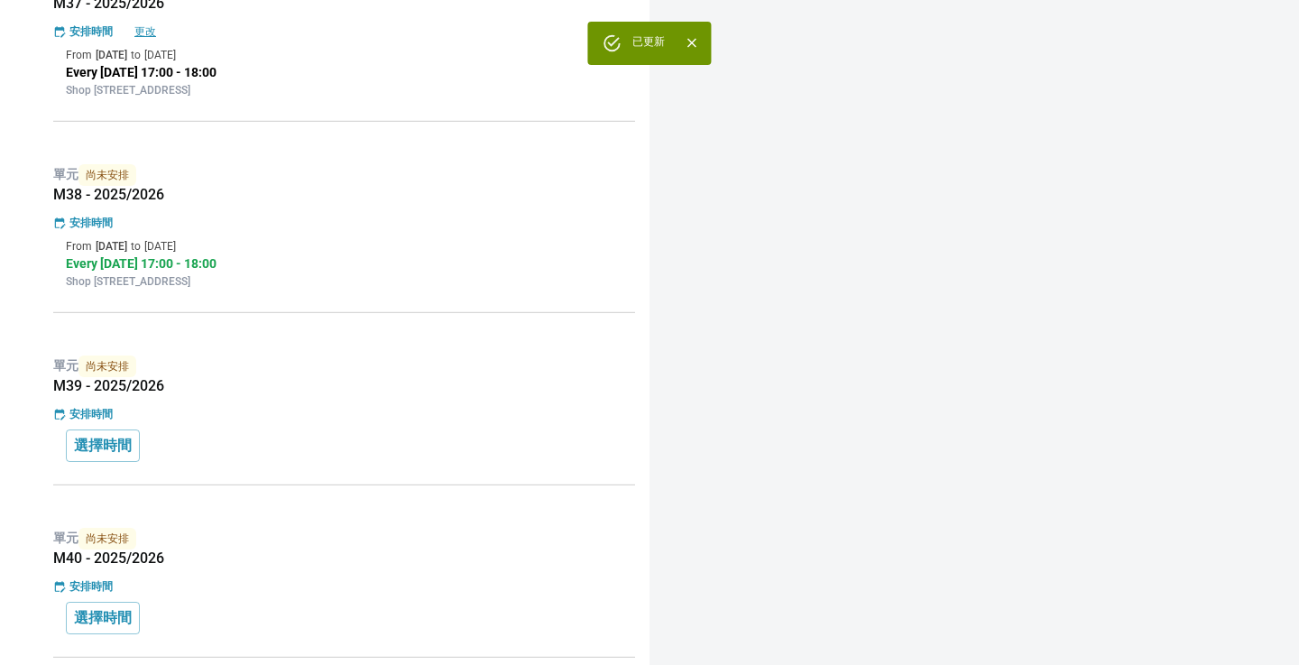
scroll to position [1677, 0]
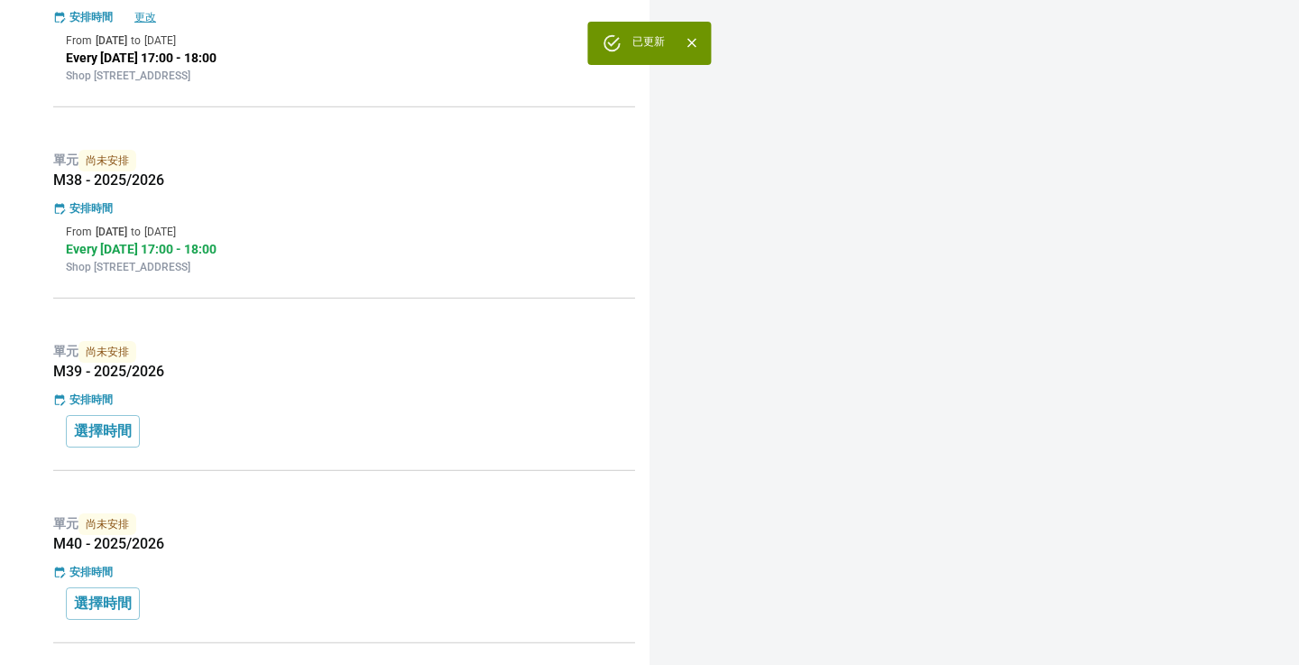
click at [272, 370] on h5 "M39 - 2025/2026" at bounding box center [344, 372] width 582 height 18
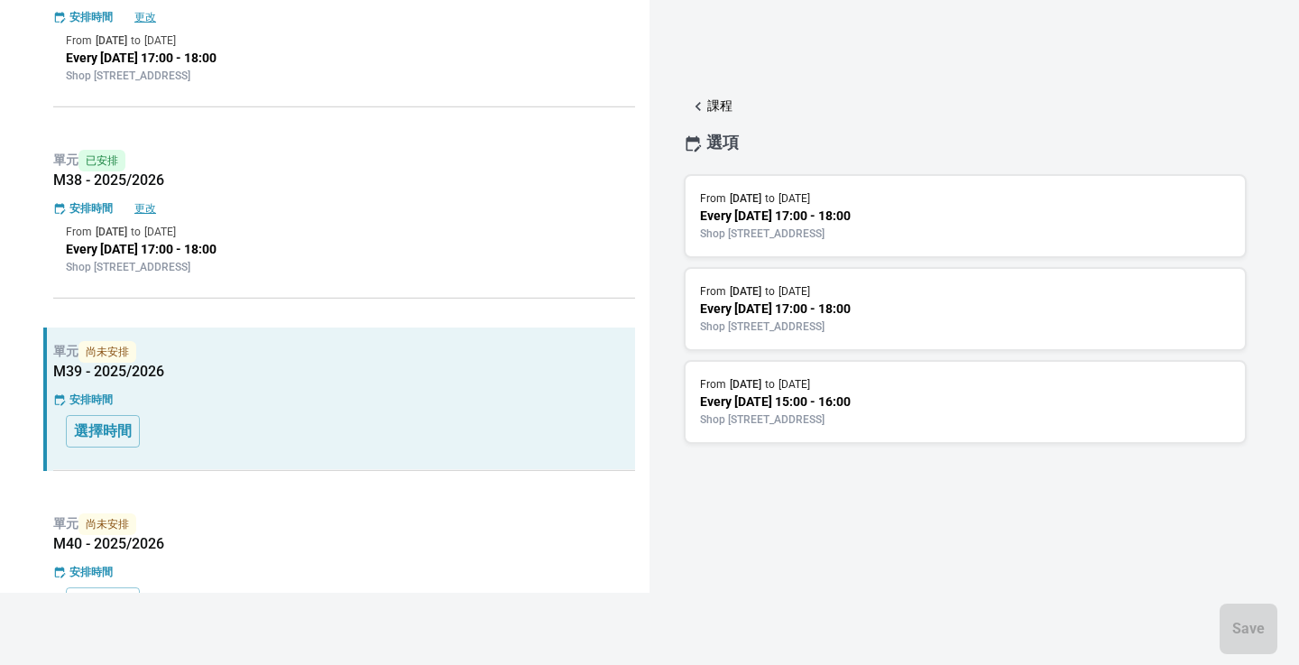
click at [783, 214] on p "Every [DATE] 17:00 - 18:00" at bounding box center [965, 216] width 531 height 19
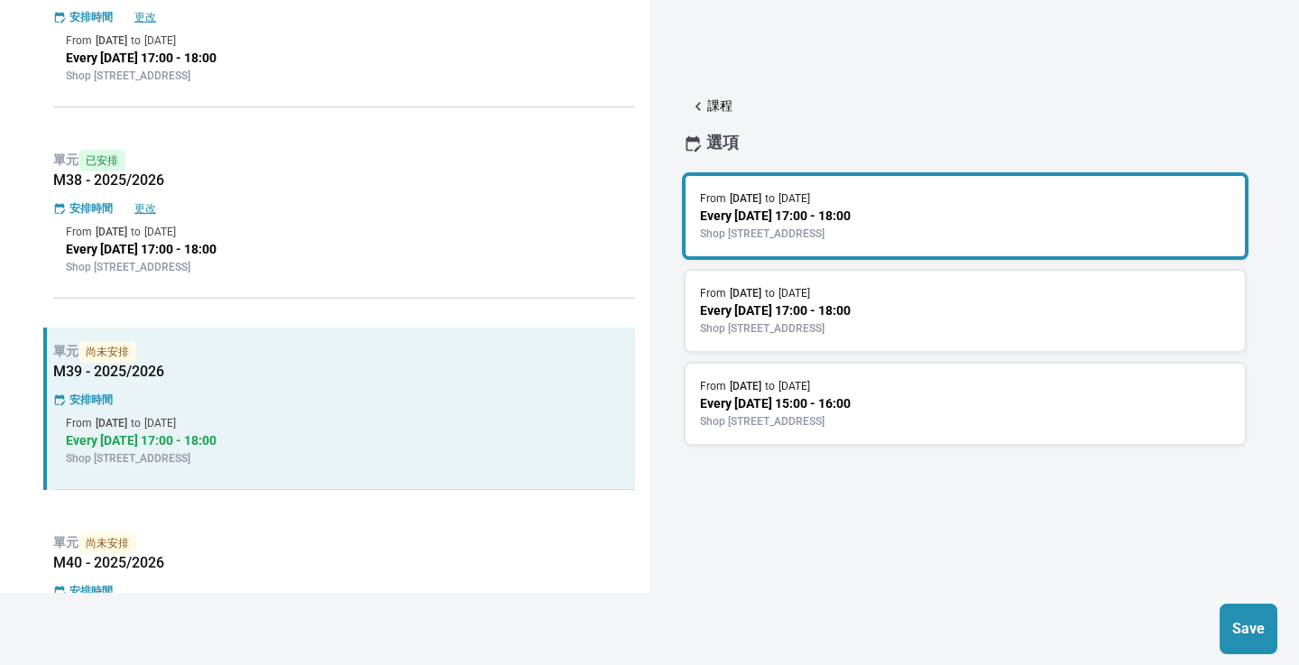
click at [1274, 618] on button "Save" at bounding box center [1249, 629] width 58 height 51
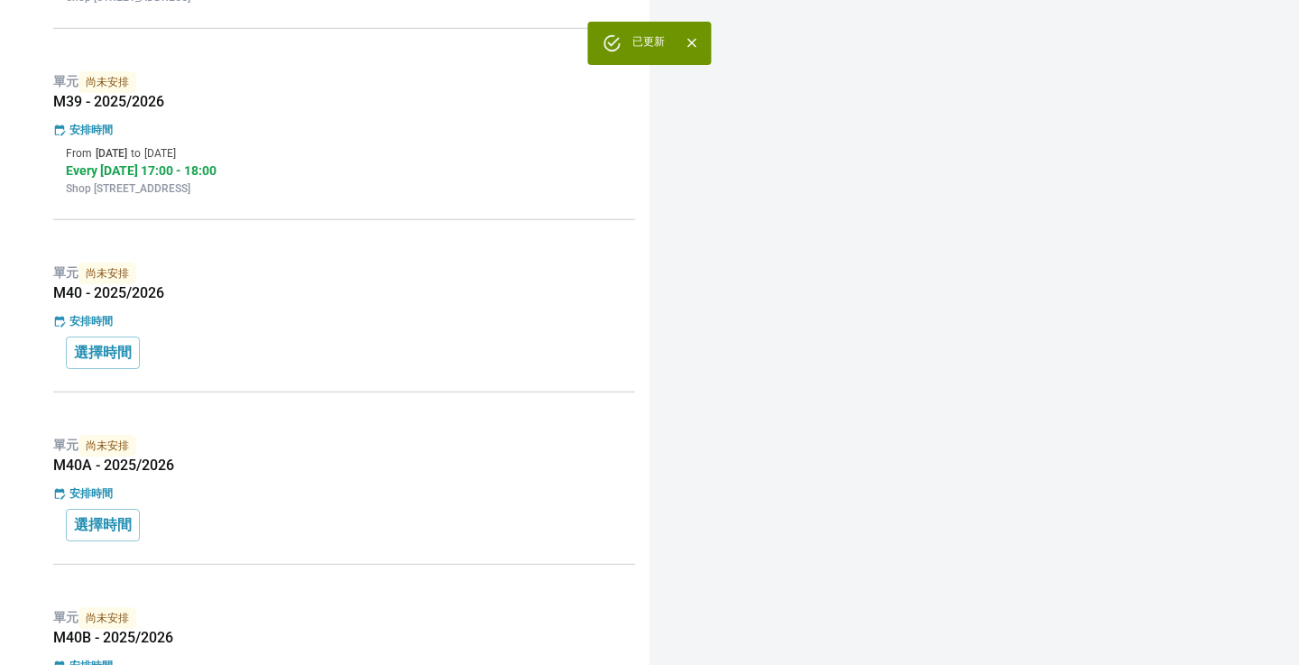
scroll to position [1967, 0]
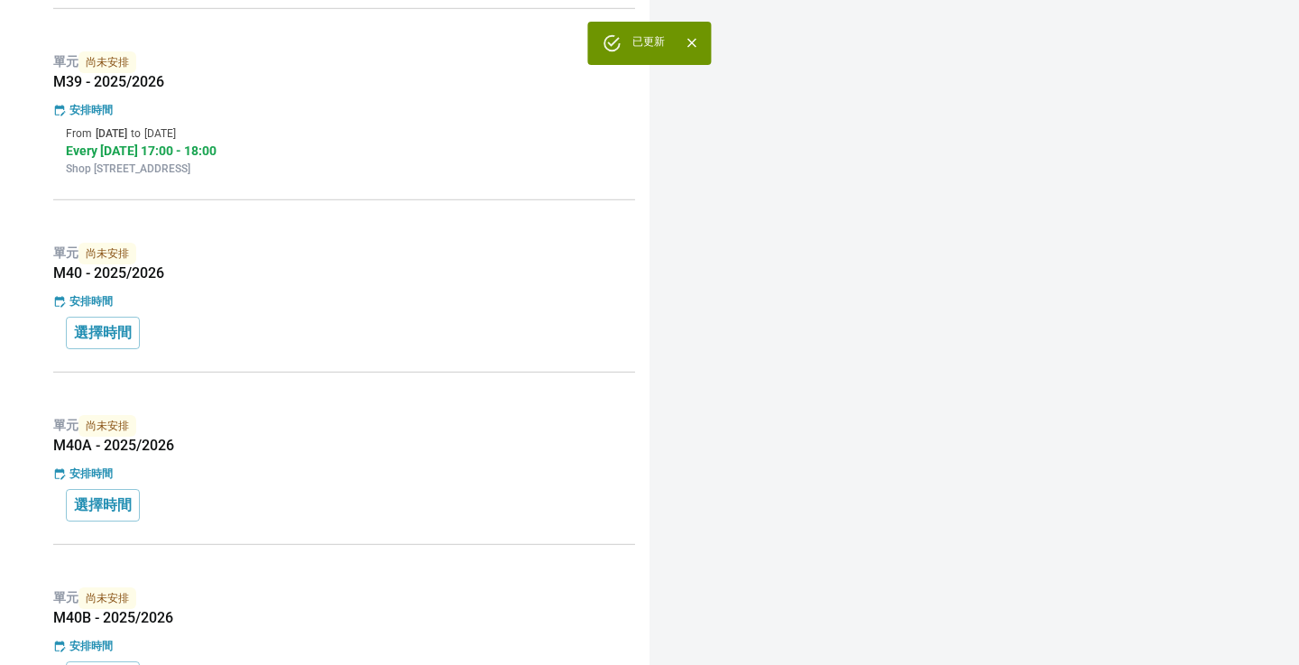
click at [393, 363] on div "單元 尚未安排 M40 - 2025/2026 安排時間 選擇時間" at bounding box center [339, 300] width 592 height 143
